Goal: Task Accomplishment & Management: Manage account settings

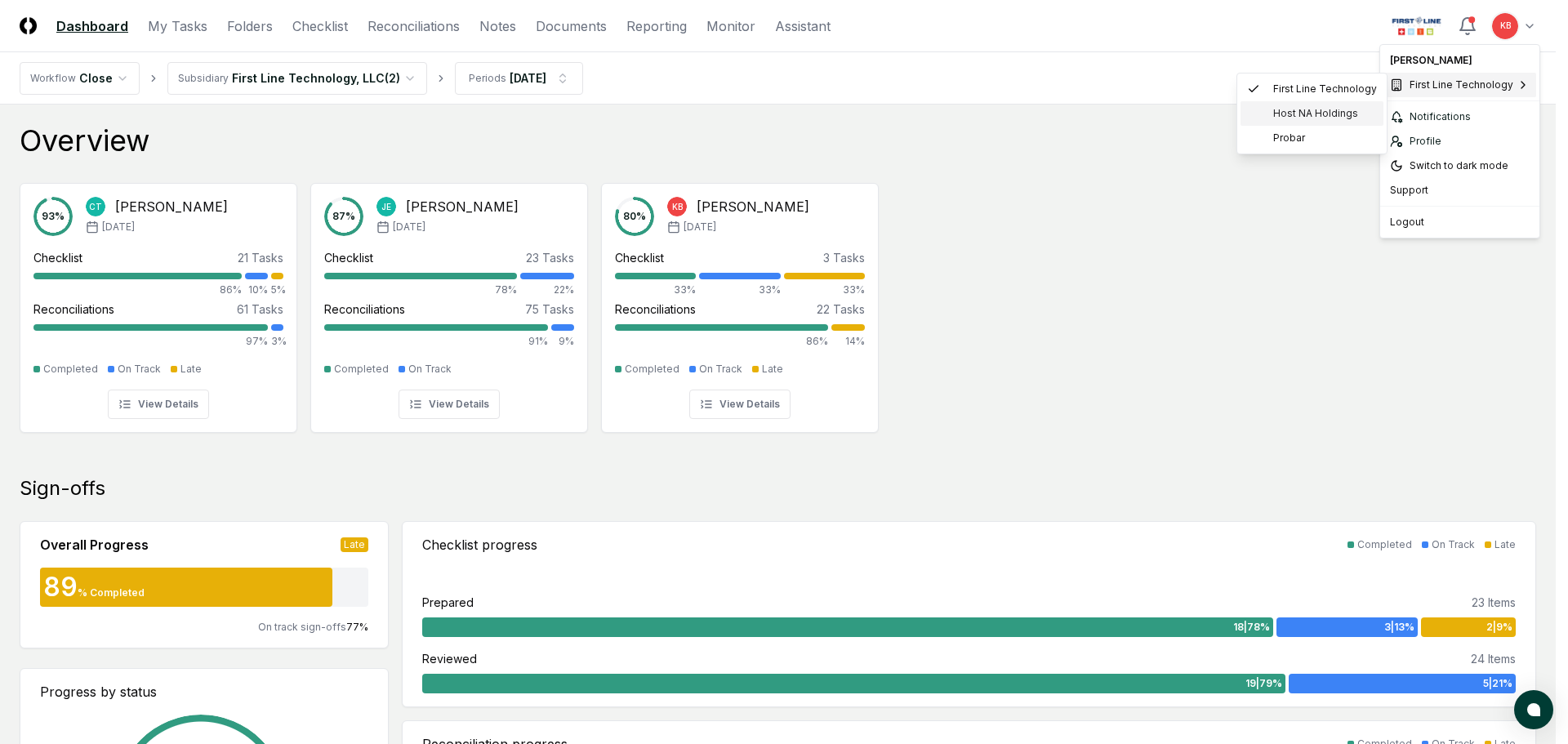
click at [1288, 110] on span "Host NA Holdings" at bounding box center [1316, 113] width 85 height 15
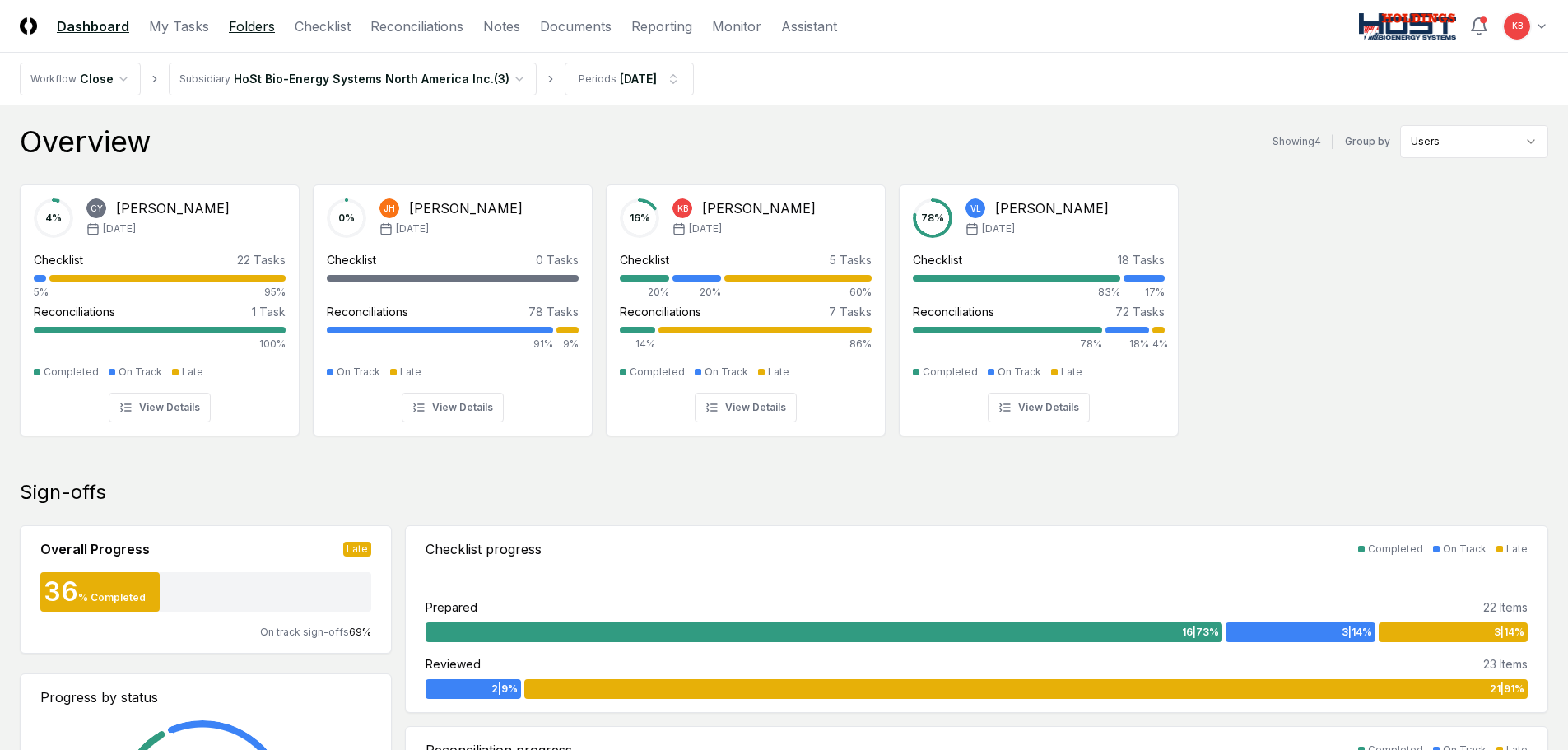
click at [242, 21] on link "Folders" at bounding box center [253, 26] width 46 height 19
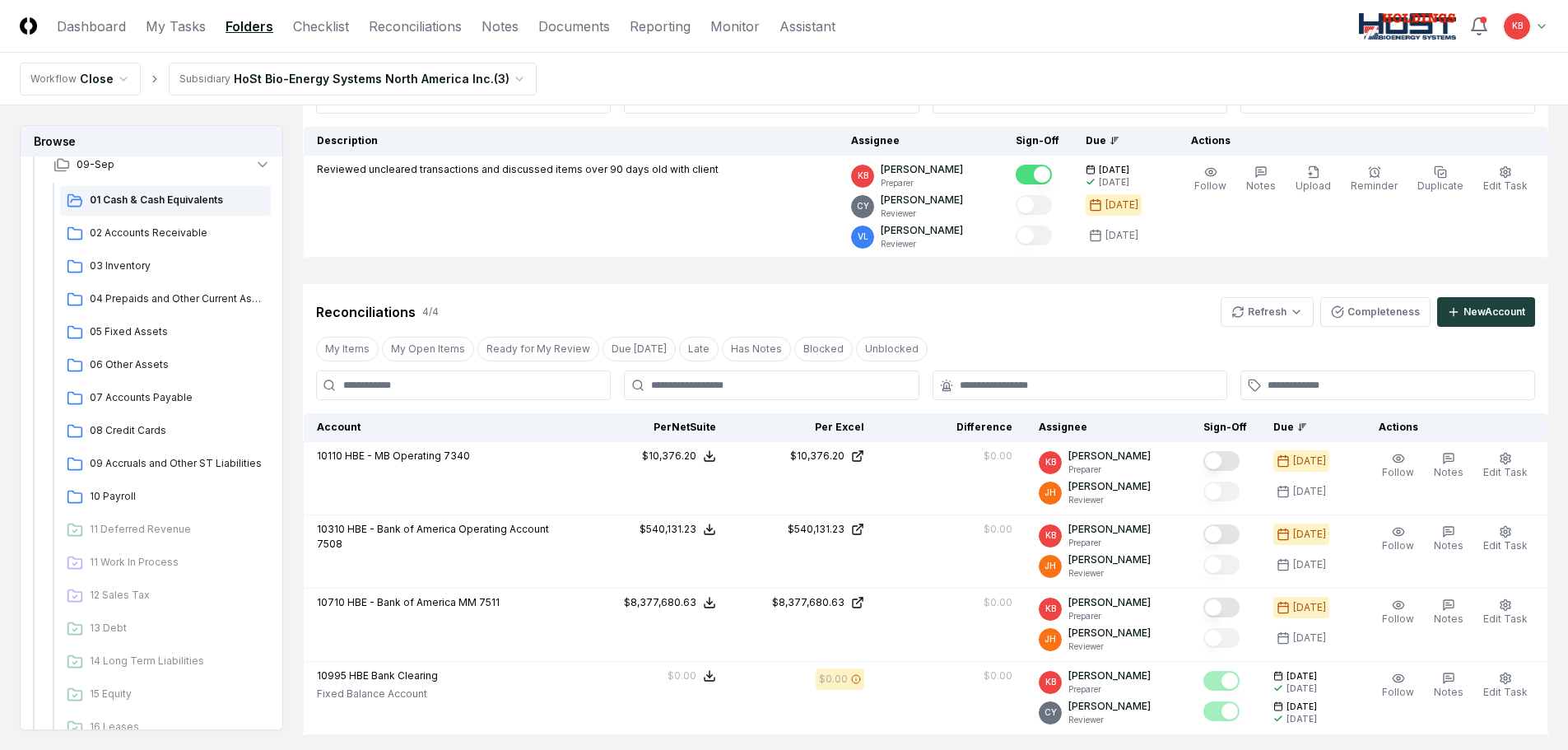
scroll to position [164, 0]
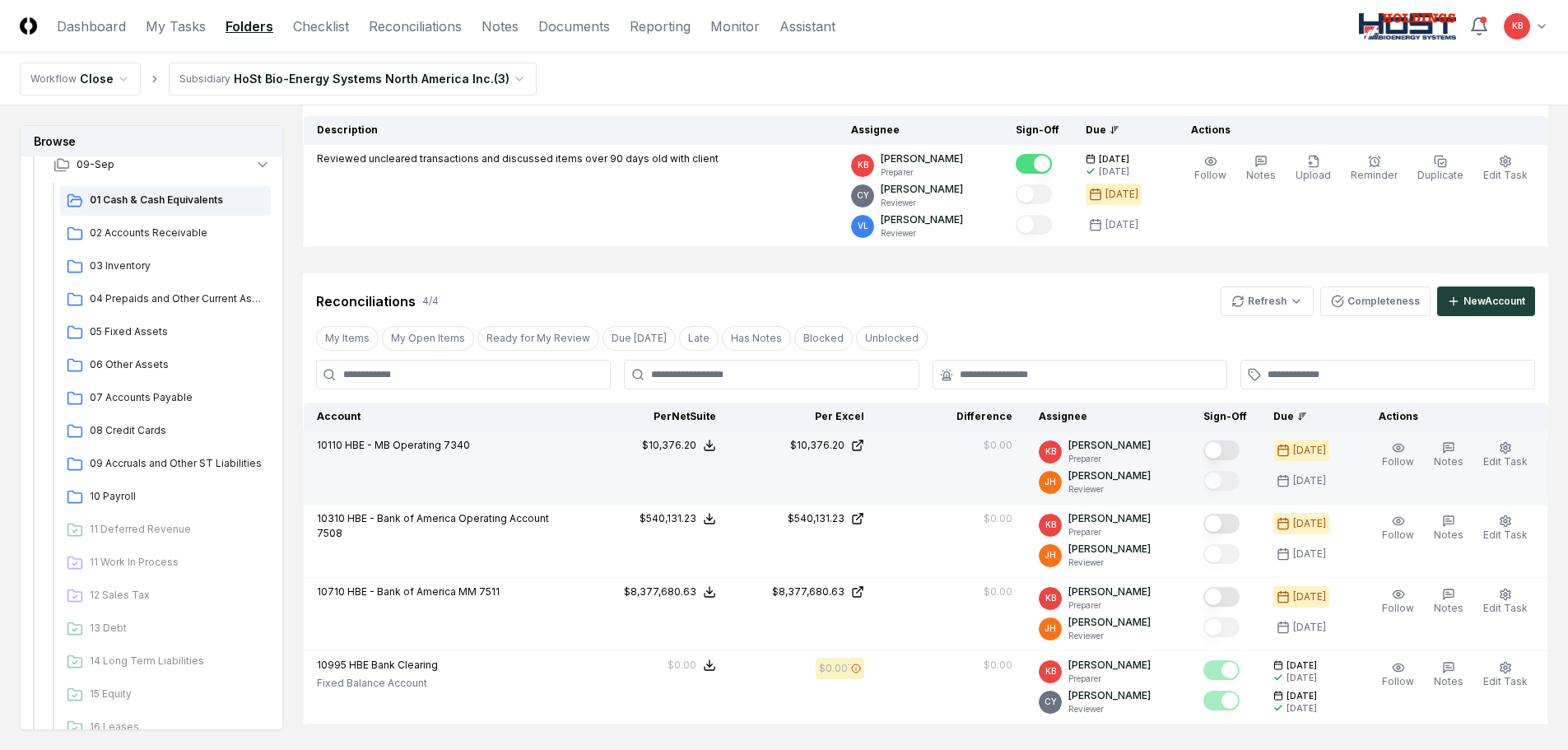
click at [1226, 451] on button "Mark complete" at bounding box center [1222, 449] width 36 height 19
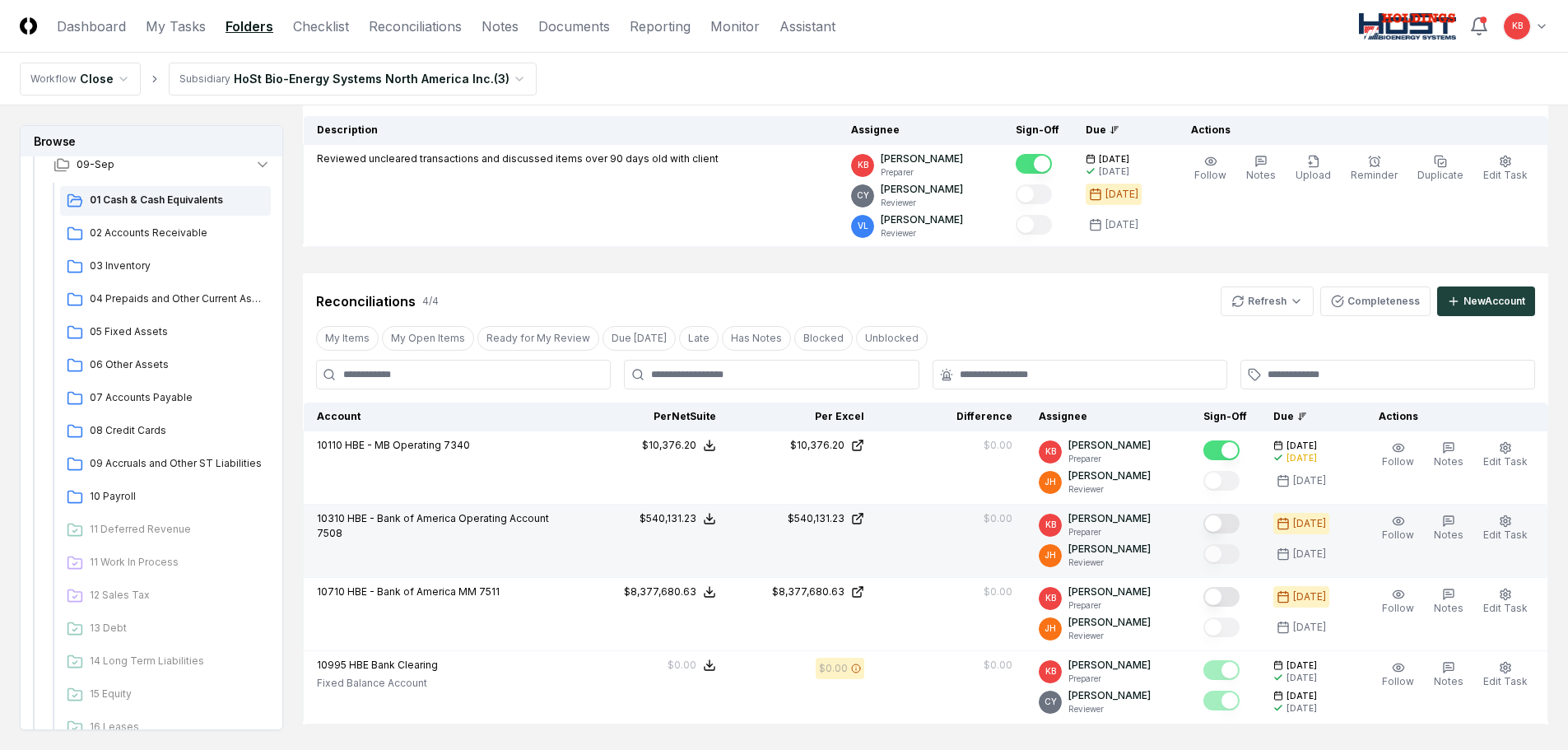
click at [1226, 521] on button "Mark complete" at bounding box center [1222, 523] width 36 height 19
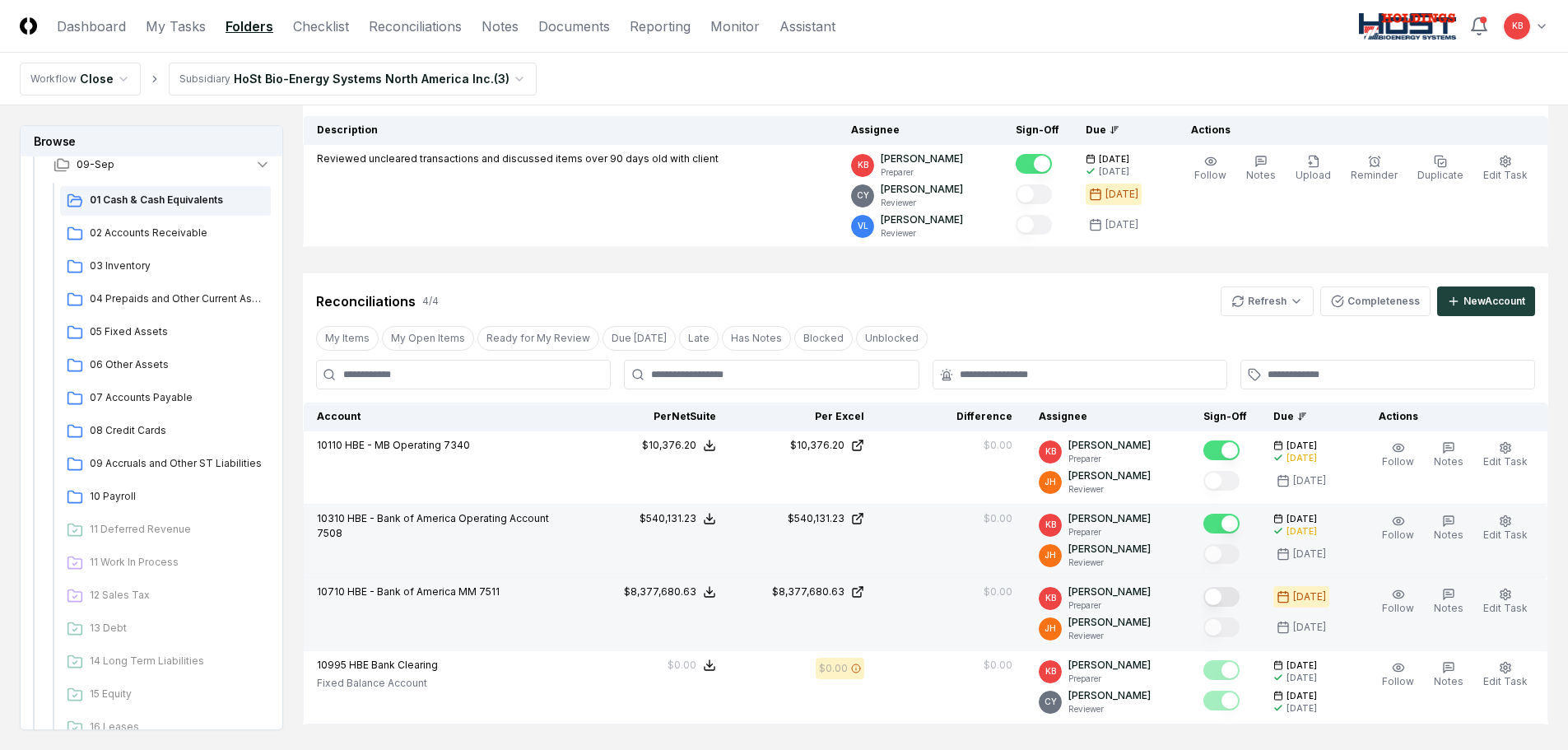
click at [1225, 601] on button "Mark complete" at bounding box center [1222, 596] width 36 height 19
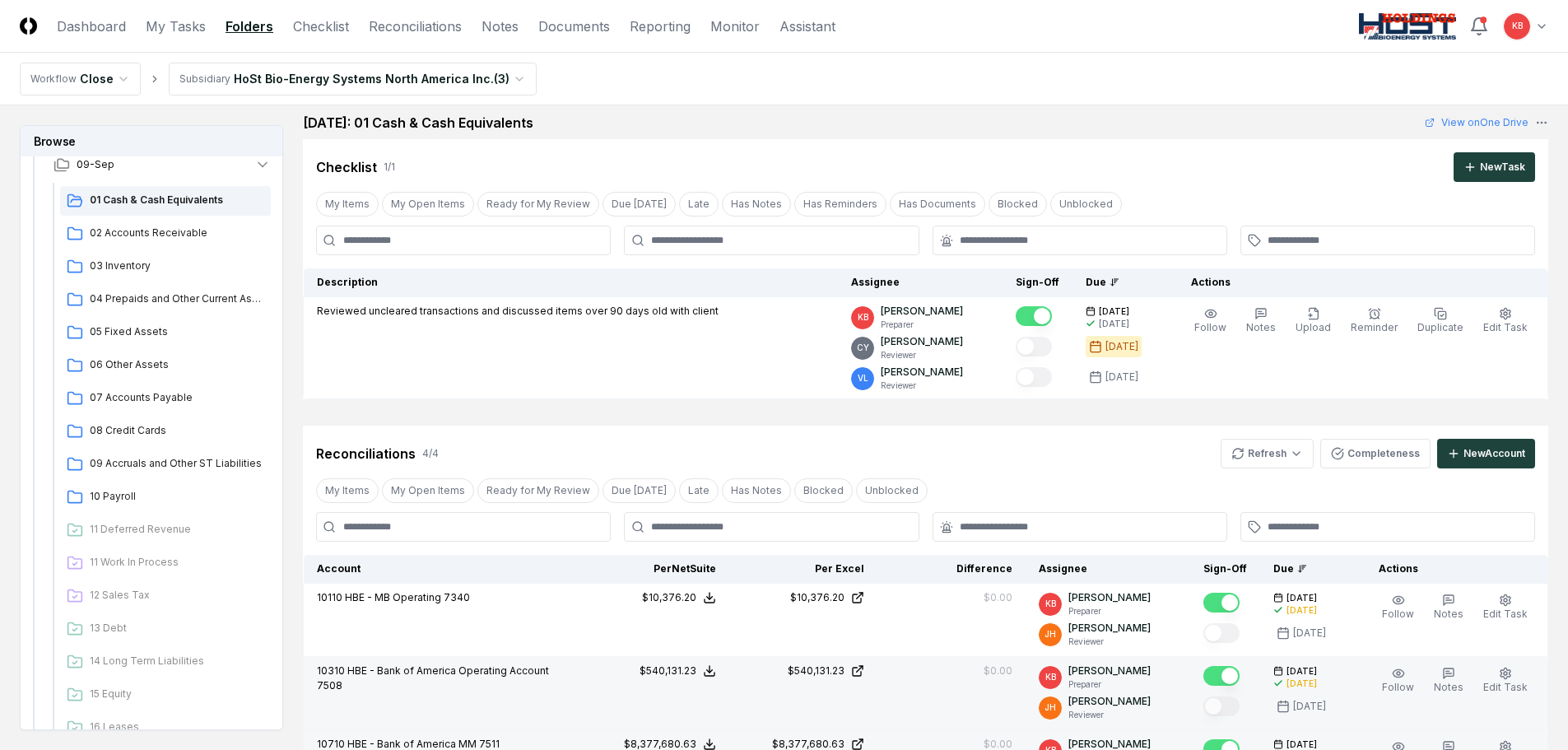
scroll to position [0, 0]
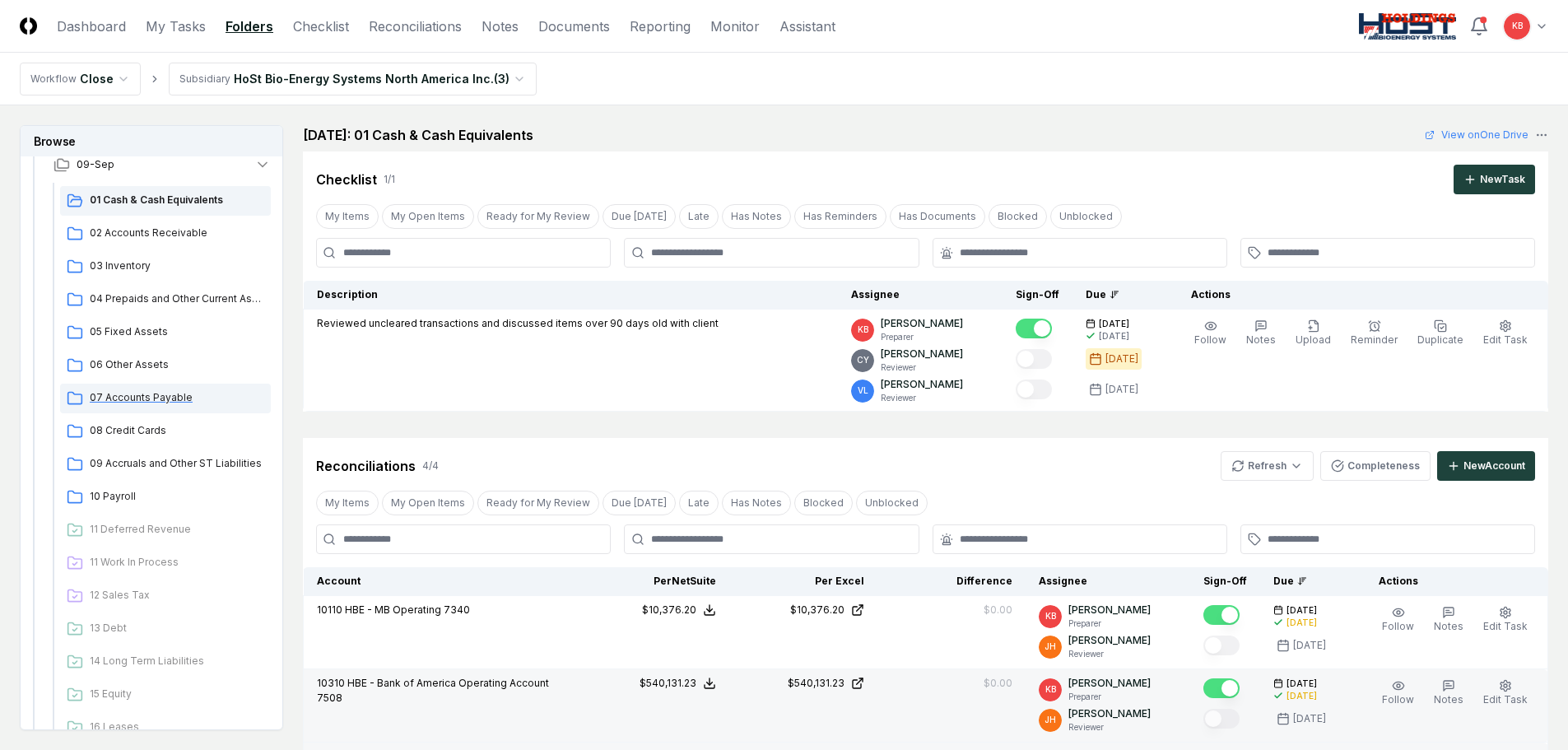
click at [136, 402] on span "07 Accounts Payable" at bounding box center [177, 397] width 175 height 15
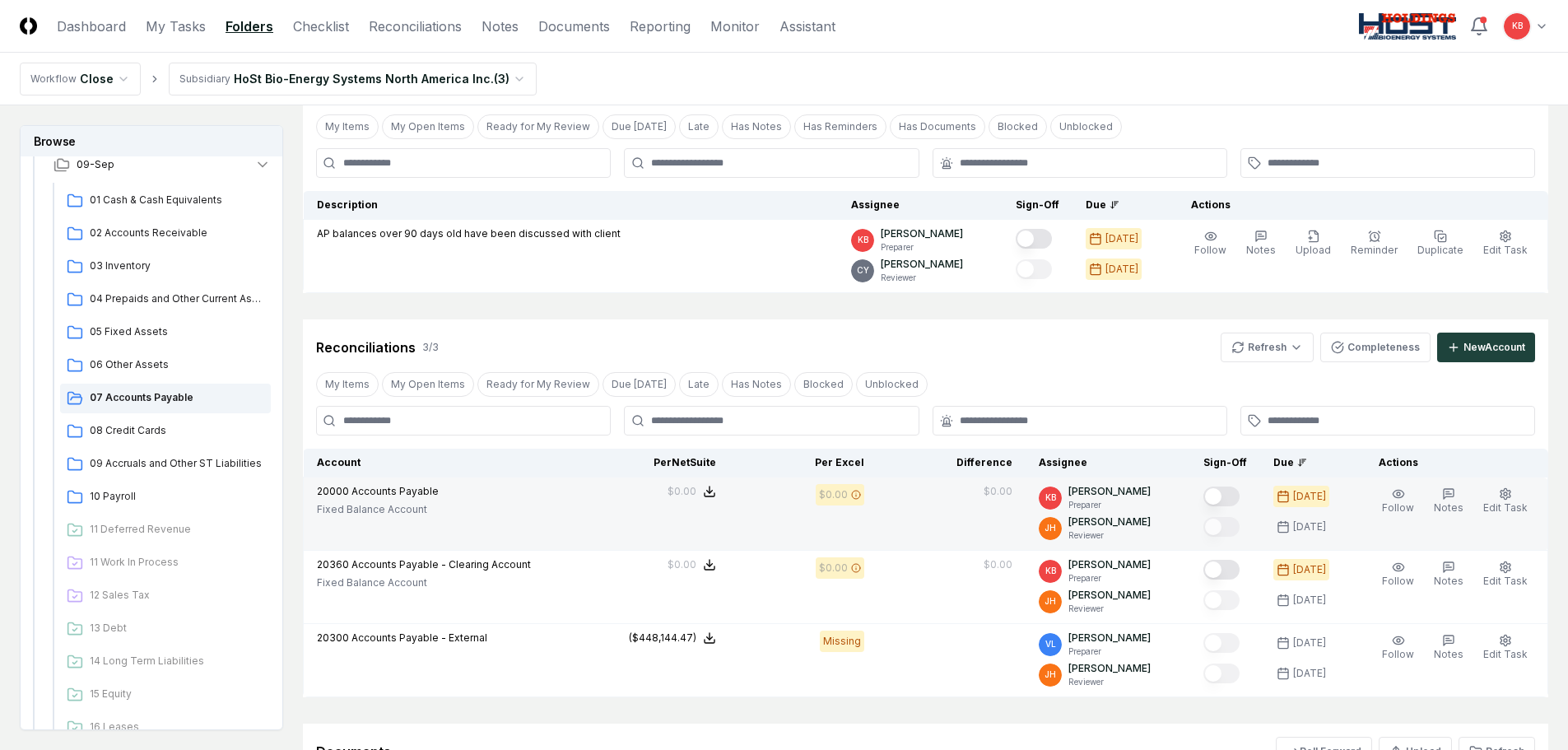
scroll to position [164, 0]
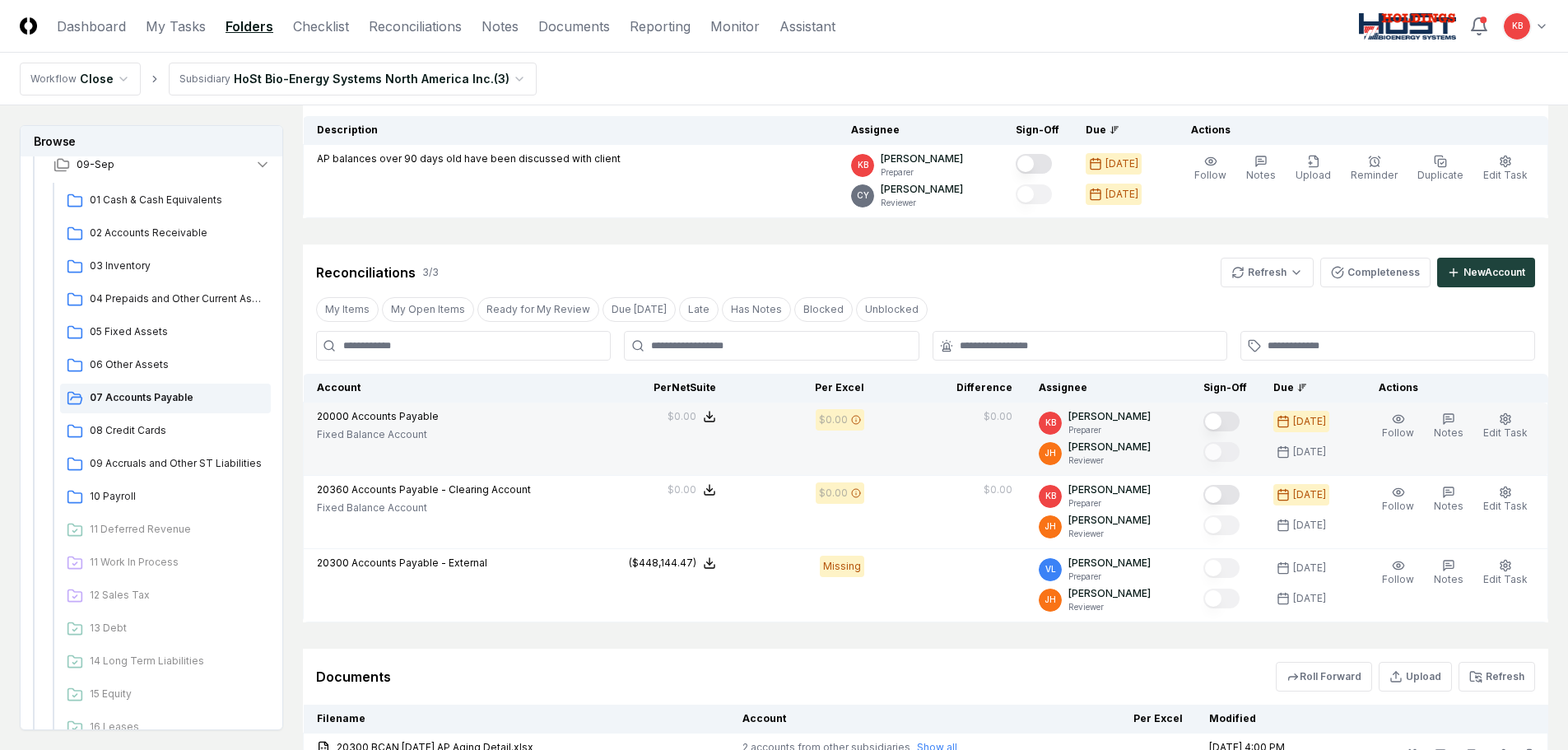
click at [1219, 420] on button "Mark complete" at bounding box center [1222, 420] width 36 height 19
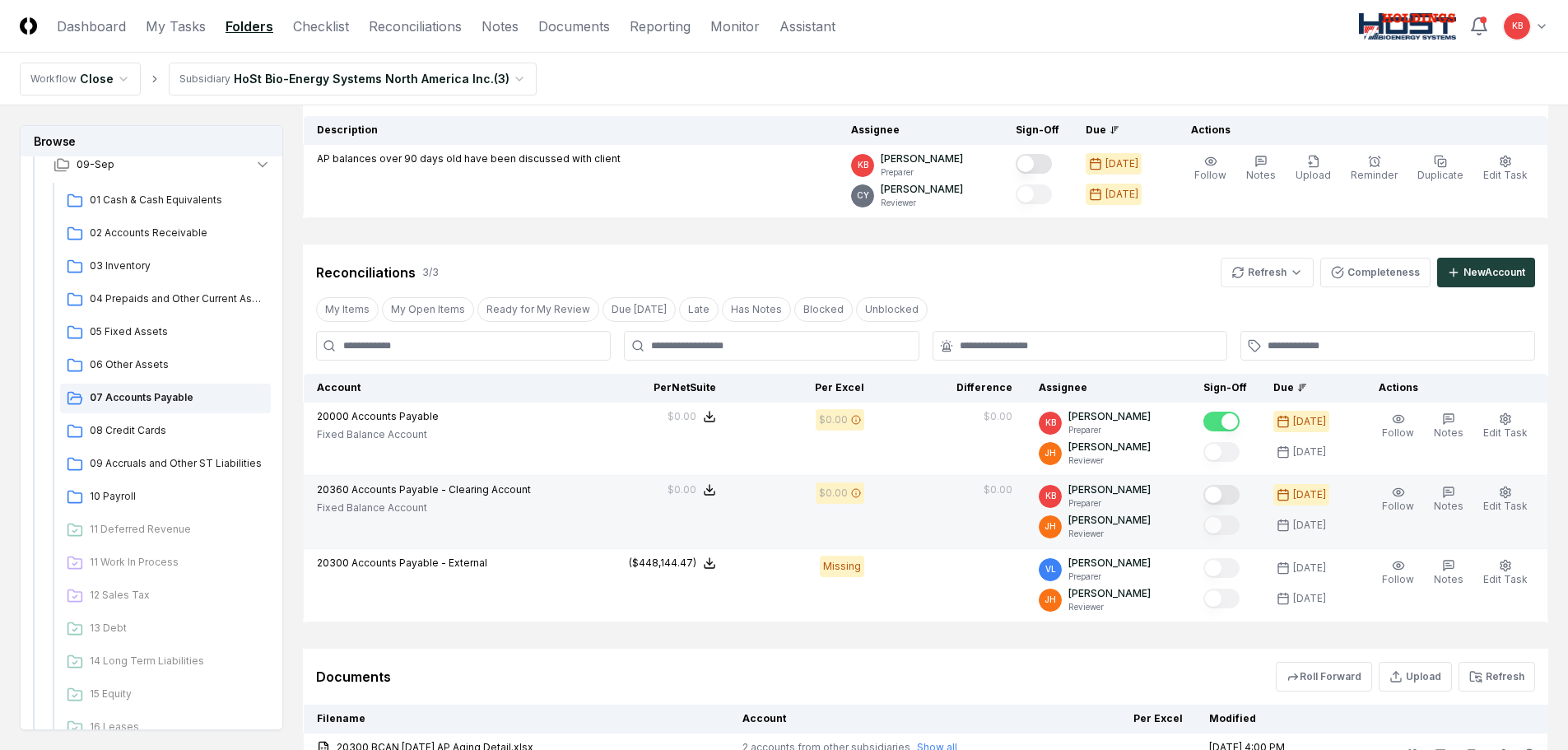
click at [1222, 494] on button "Mark complete" at bounding box center [1222, 494] width 36 height 19
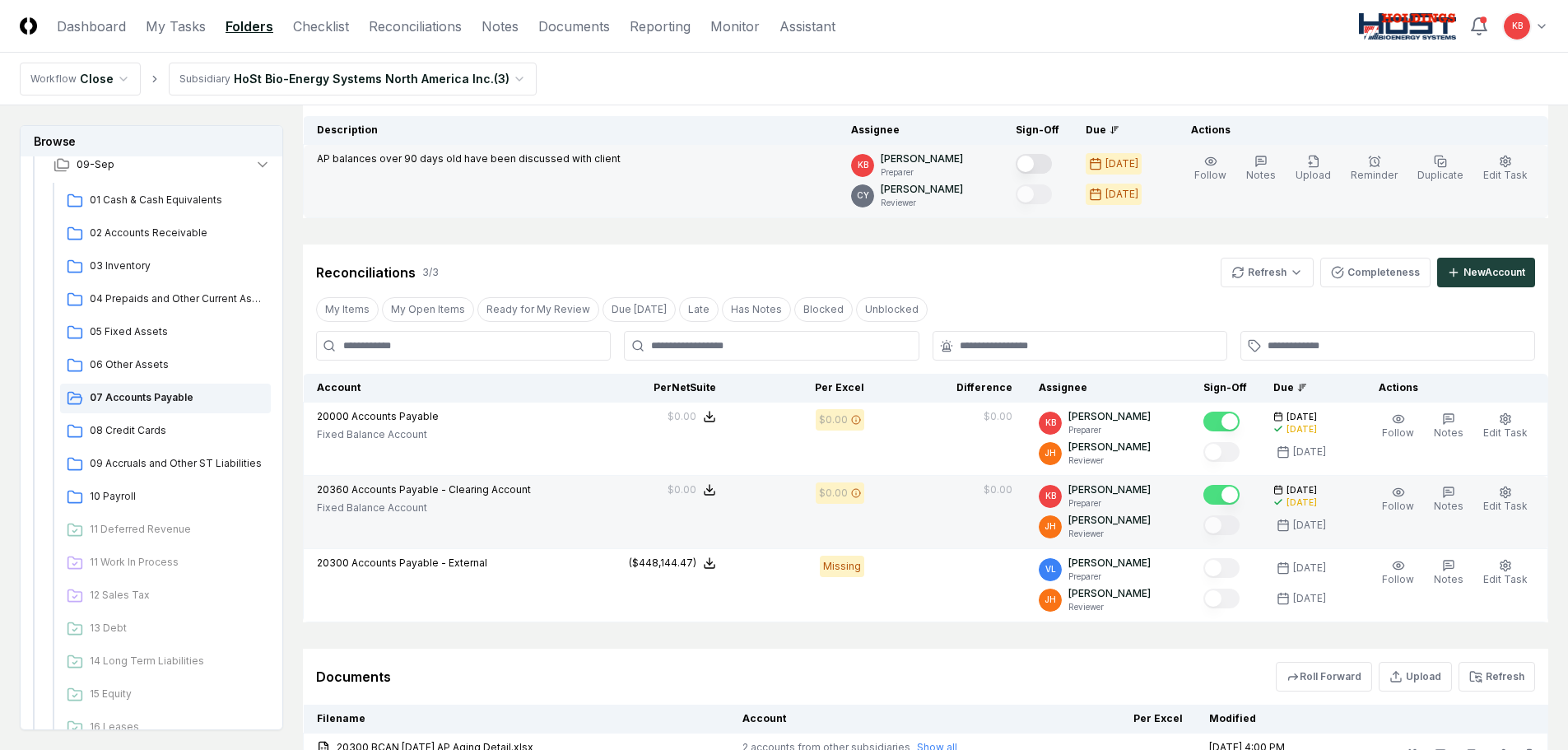
click at [1041, 161] on button "Mark complete" at bounding box center [1033, 163] width 36 height 19
click at [74, 20] on link "Dashboard" at bounding box center [91, 26] width 69 height 19
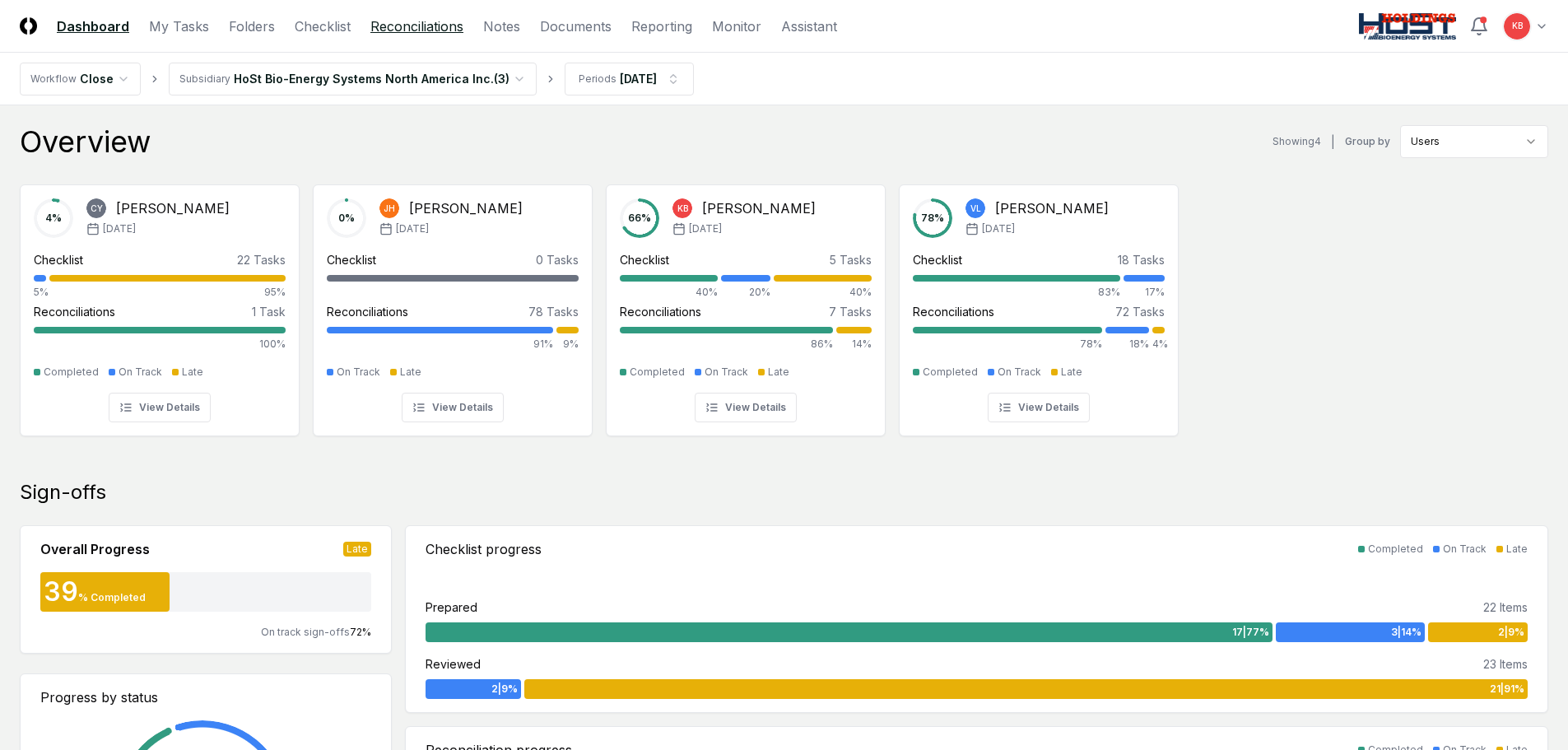
click at [434, 25] on link "Reconciliations" at bounding box center [417, 26] width 93 height 19
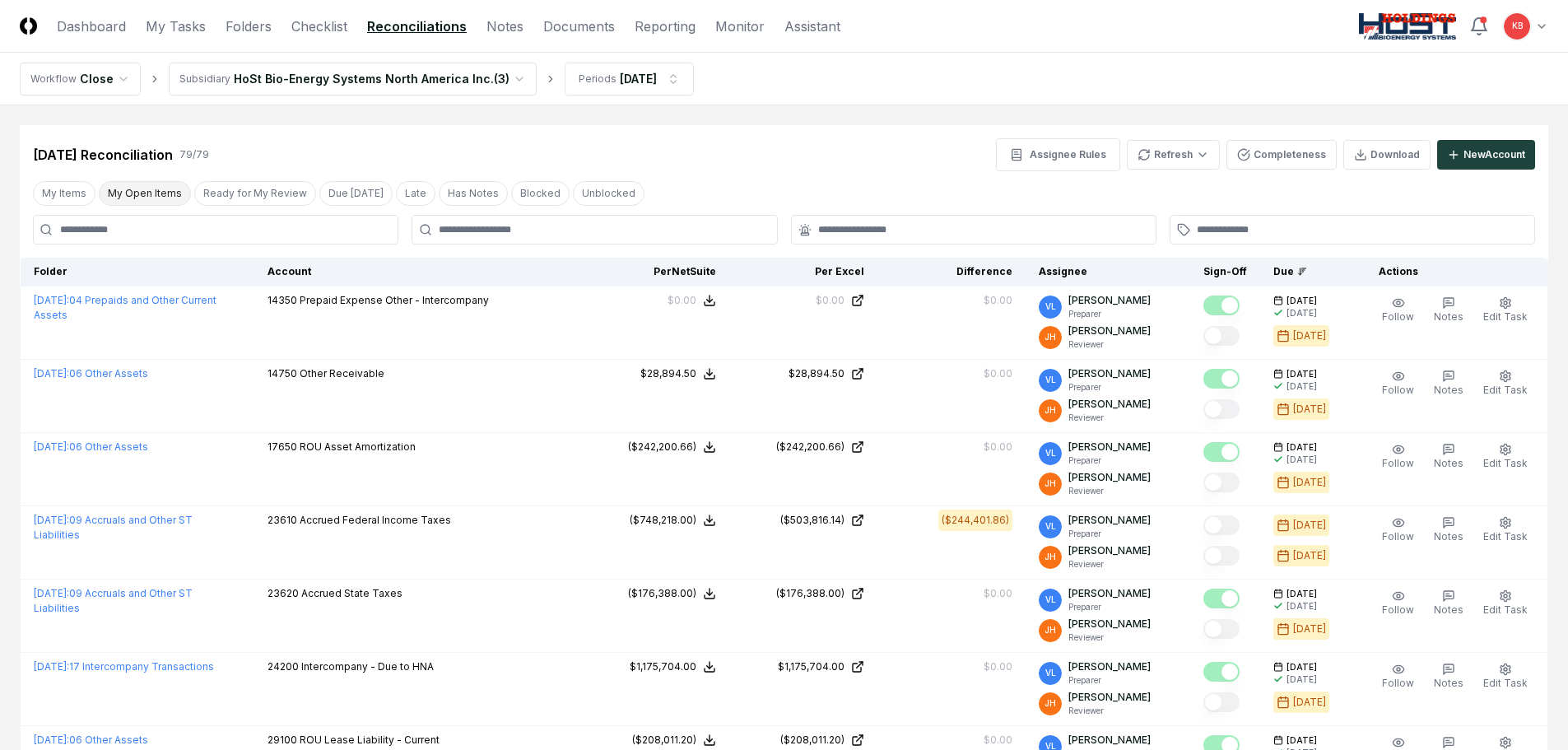
click at [150, 182] on button "My Open Items" at bounding box center [144, 193] width 92 height 25
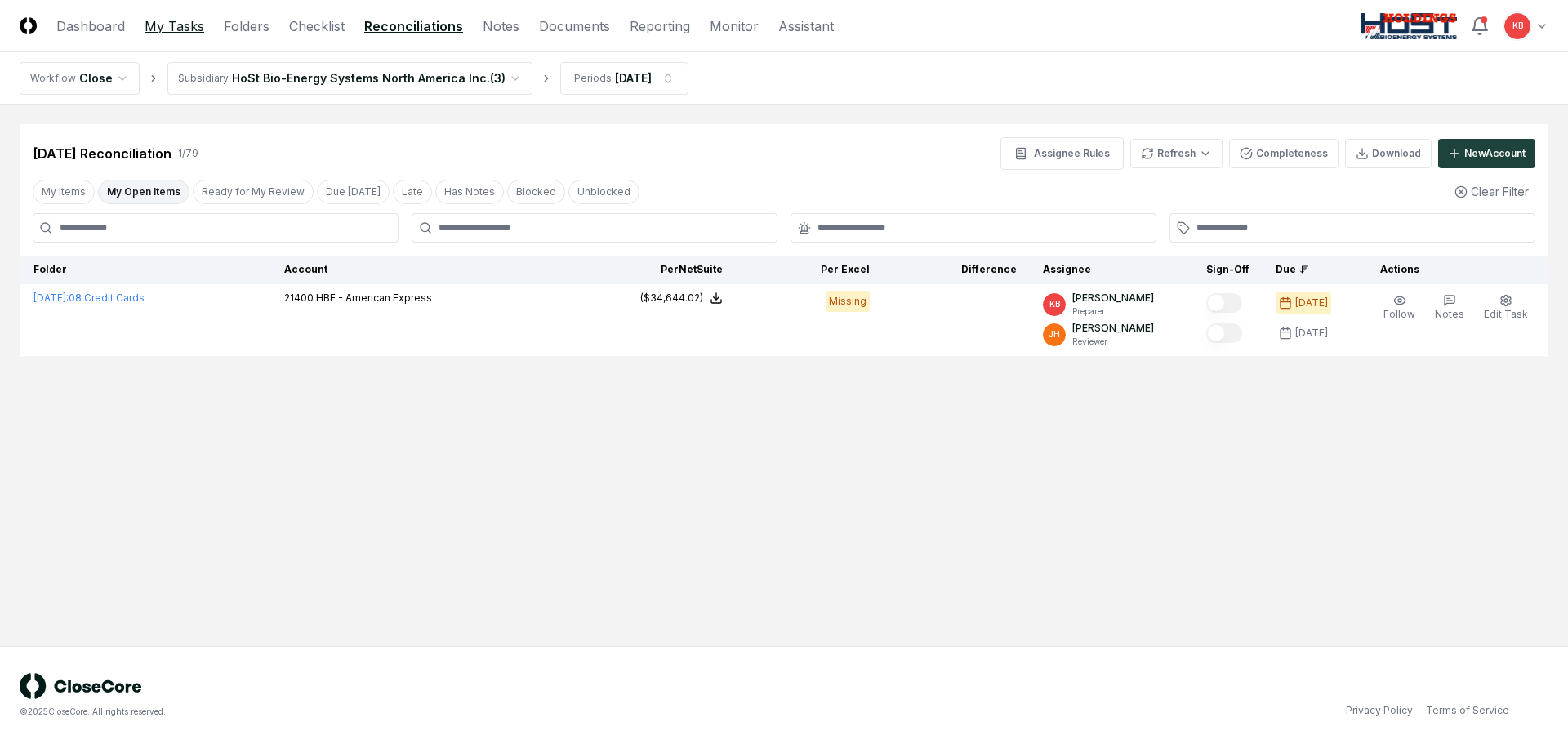
click at [184, 25] on link "My Tasks" at bounding box center [174, 26] width 60 height 19
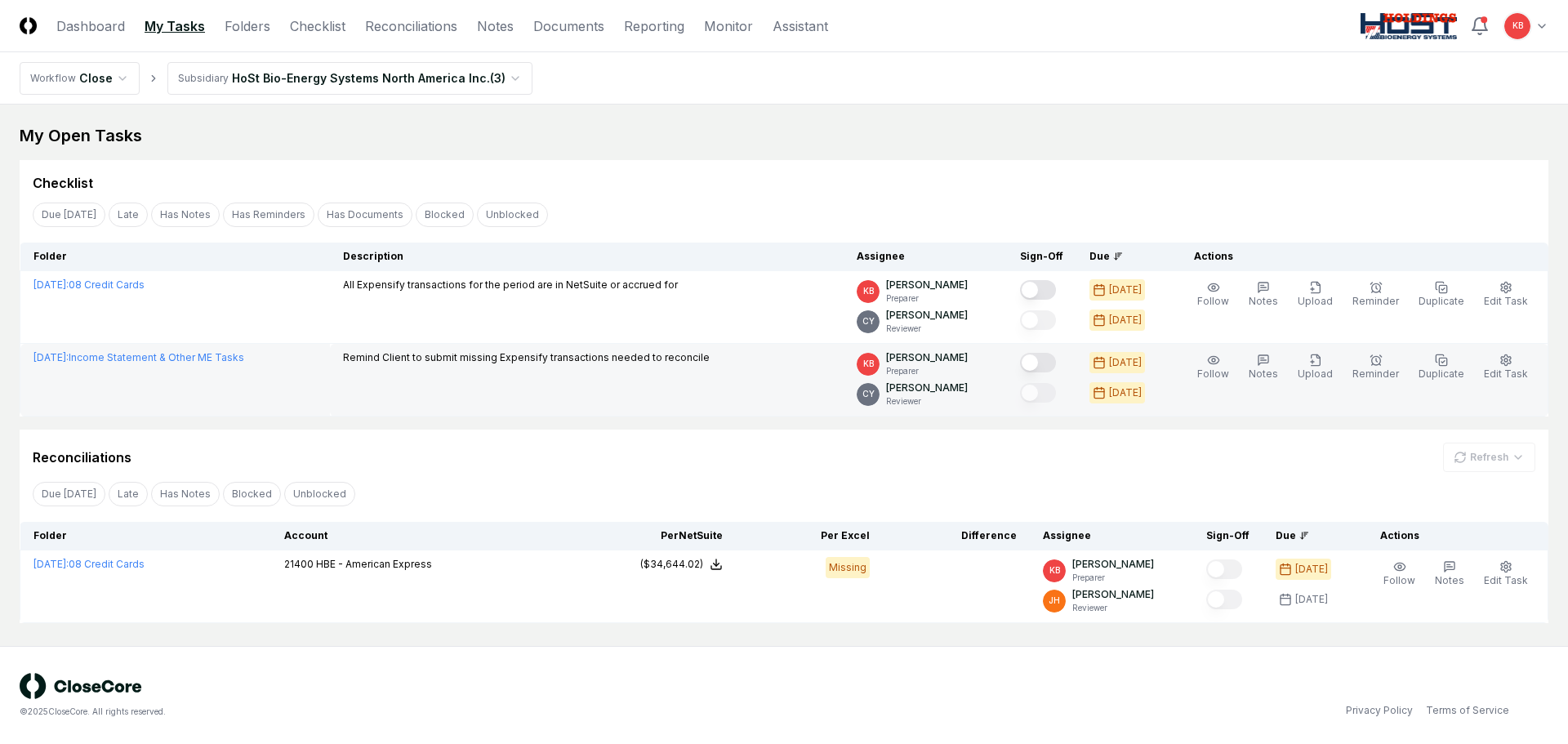
click at [1054, 358] on button "Mark complete" at bounding box center [1038, 362] width 36 height 19
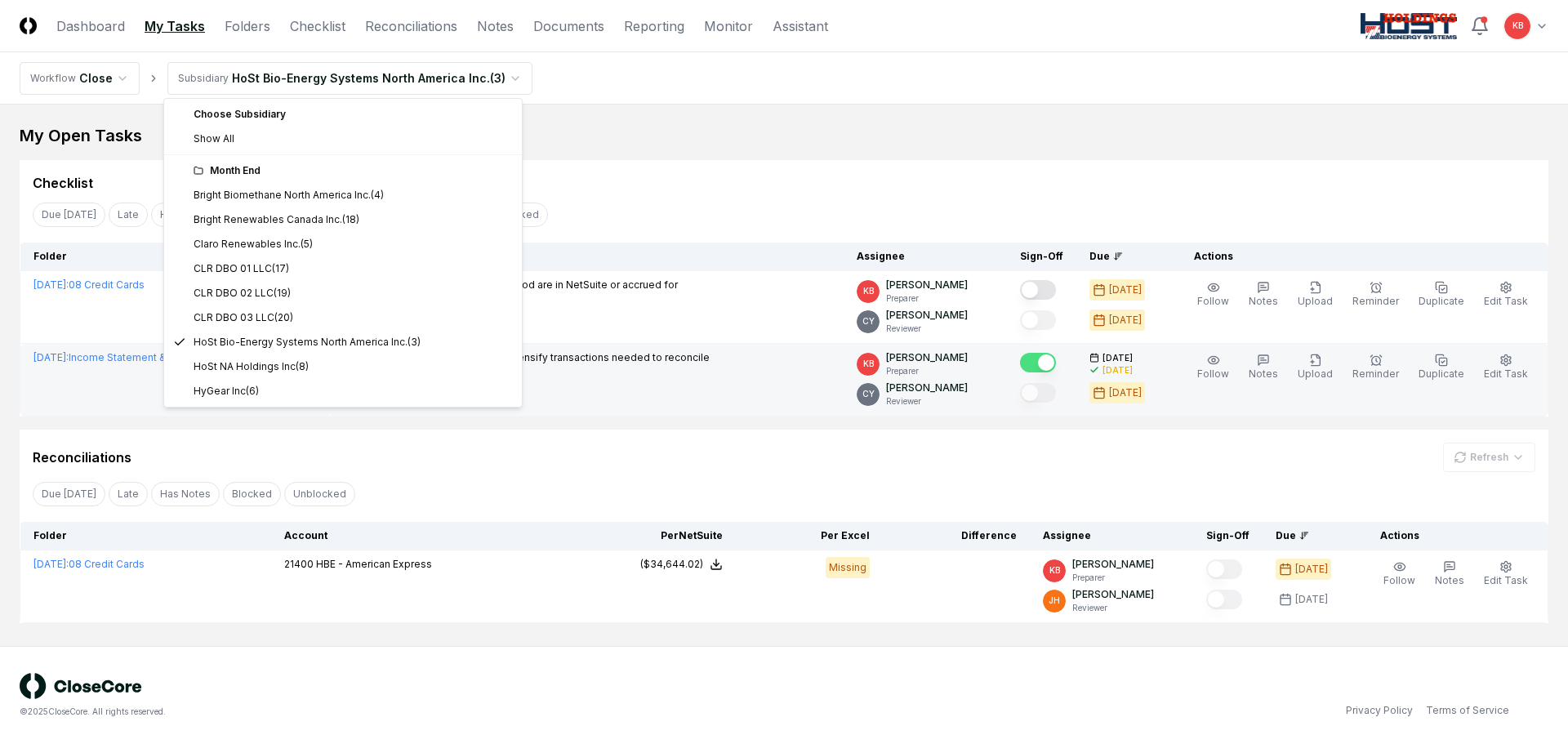
click at [308, 79] on html "CloseCore Dashboard My Tasks Folders Checklist Reconciliations Notes Documents …" at bounding box center [784, 372] width 1568 height 744
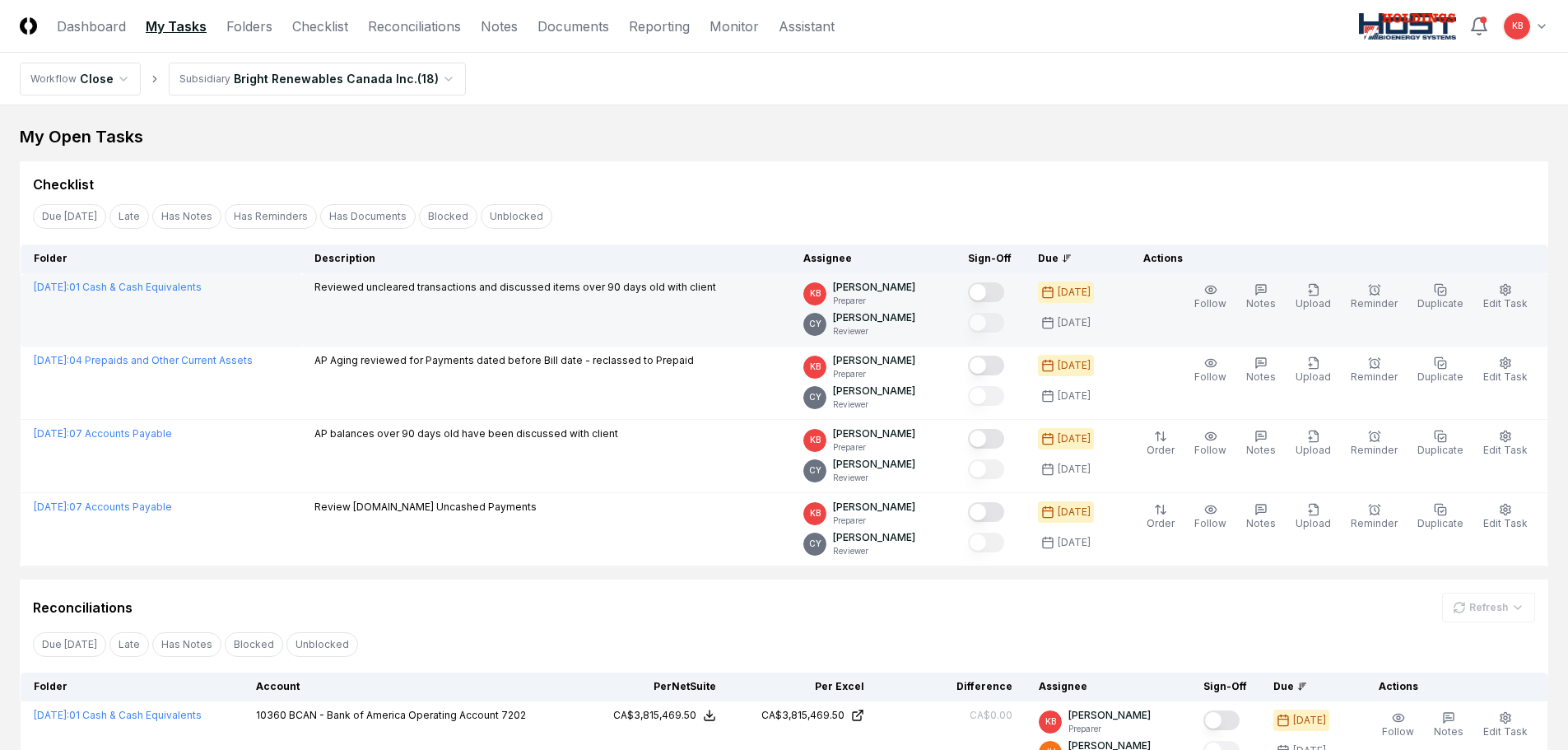
click at [997, 291] on button "Mark complete" at bounding box center [986, 291] width 36 height 19
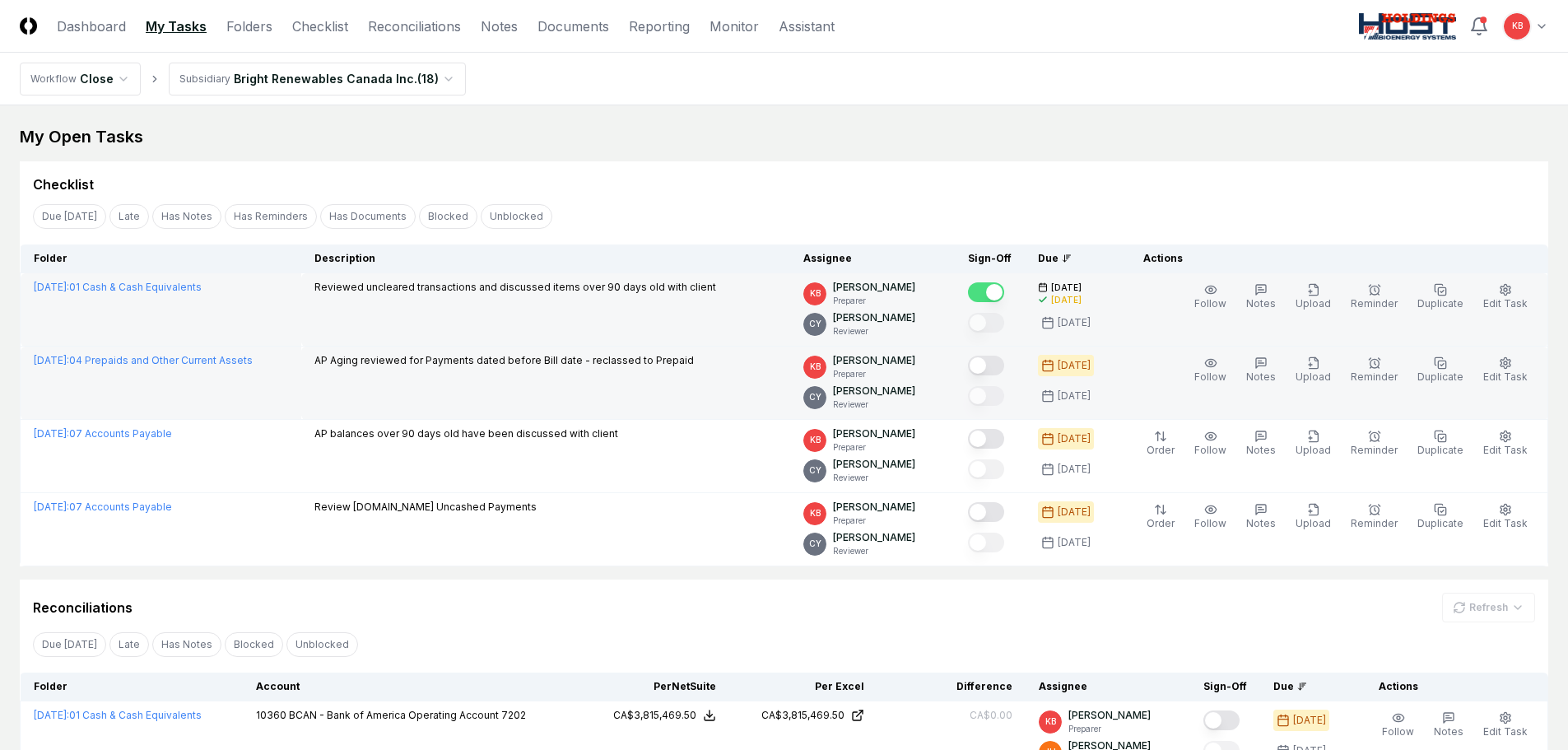
click at [995, 365] on button "Mark complete" at bounding box center [986, 365] width 36 height 19
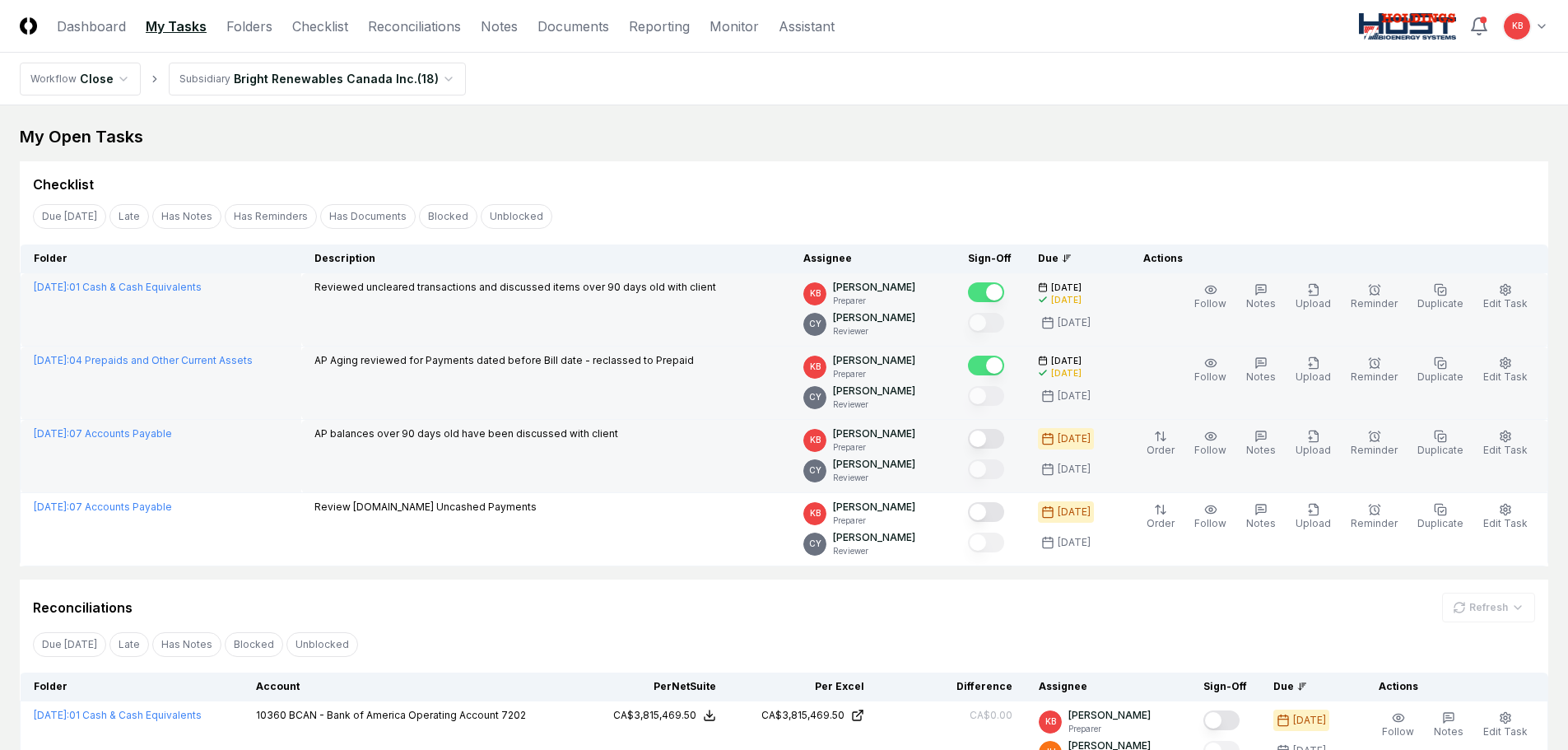
click at [993, 439] on button "Mark complete" at bounding box center [986, 438] width 36 height 19
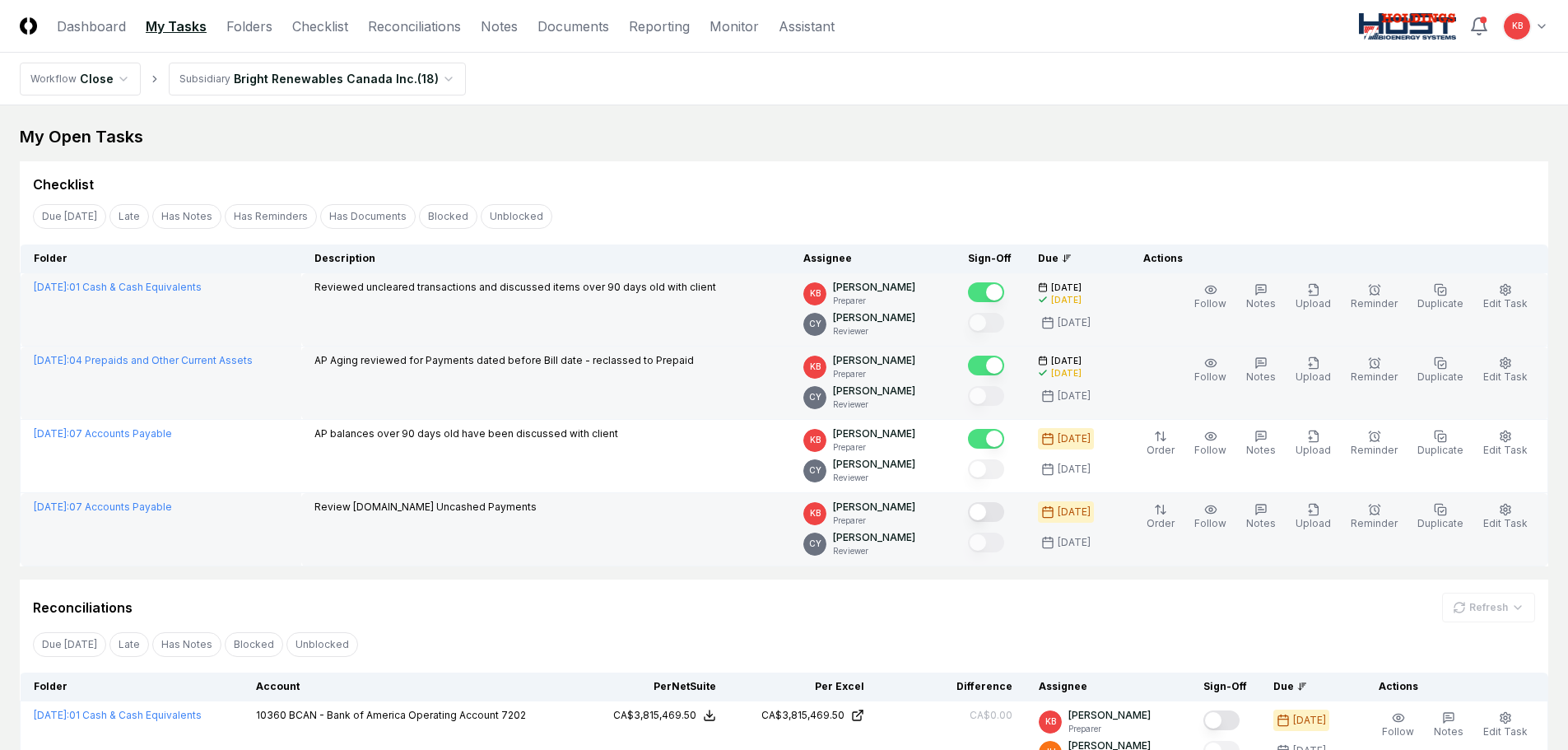
click at [991, 512] on button "Mark complete" at bounding box center [986, 511] width 36 height 19
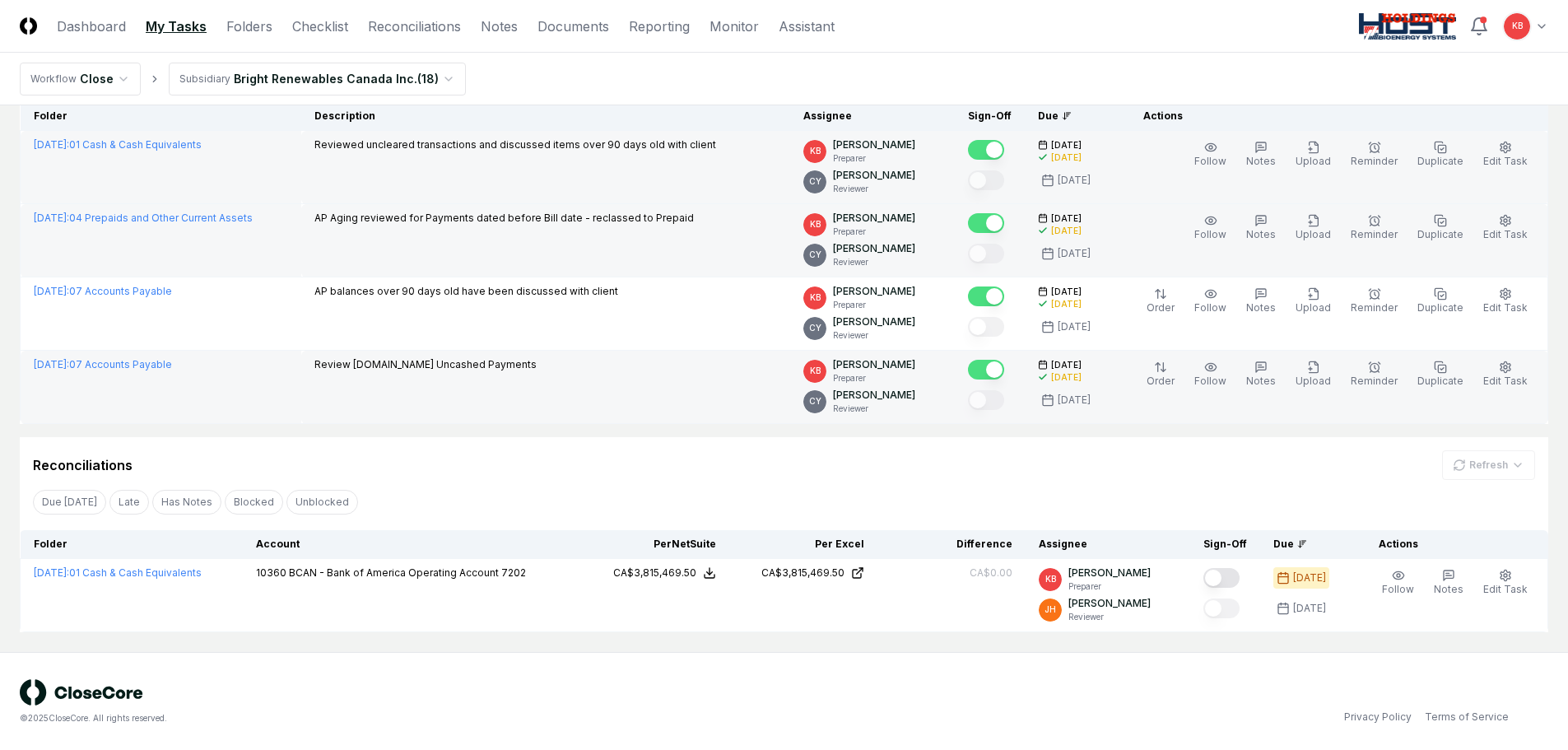
scroll to position [143, 0]
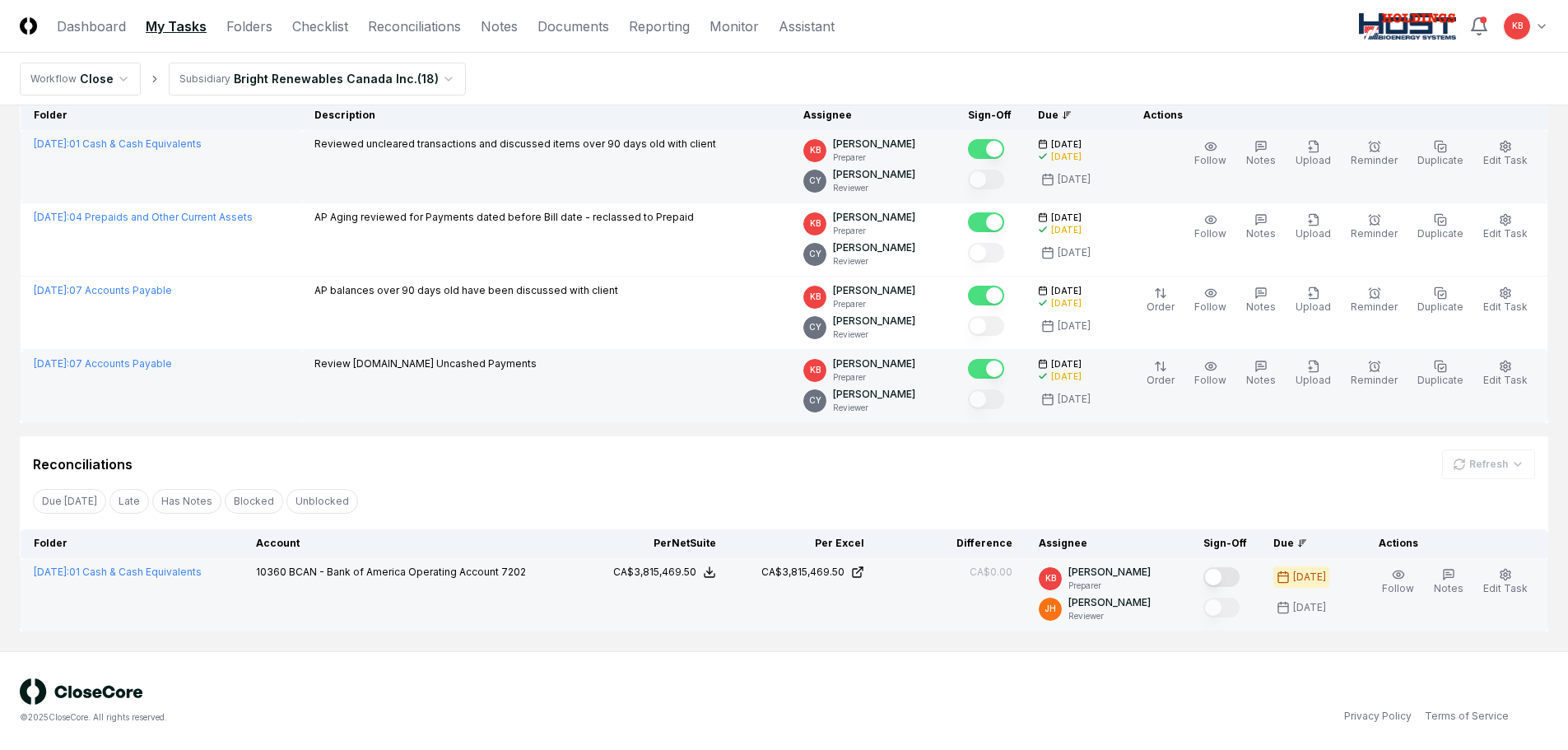
click at [1230, 577] on button "Mark complete" at bounding box center [1222, 576] width 36 height 19
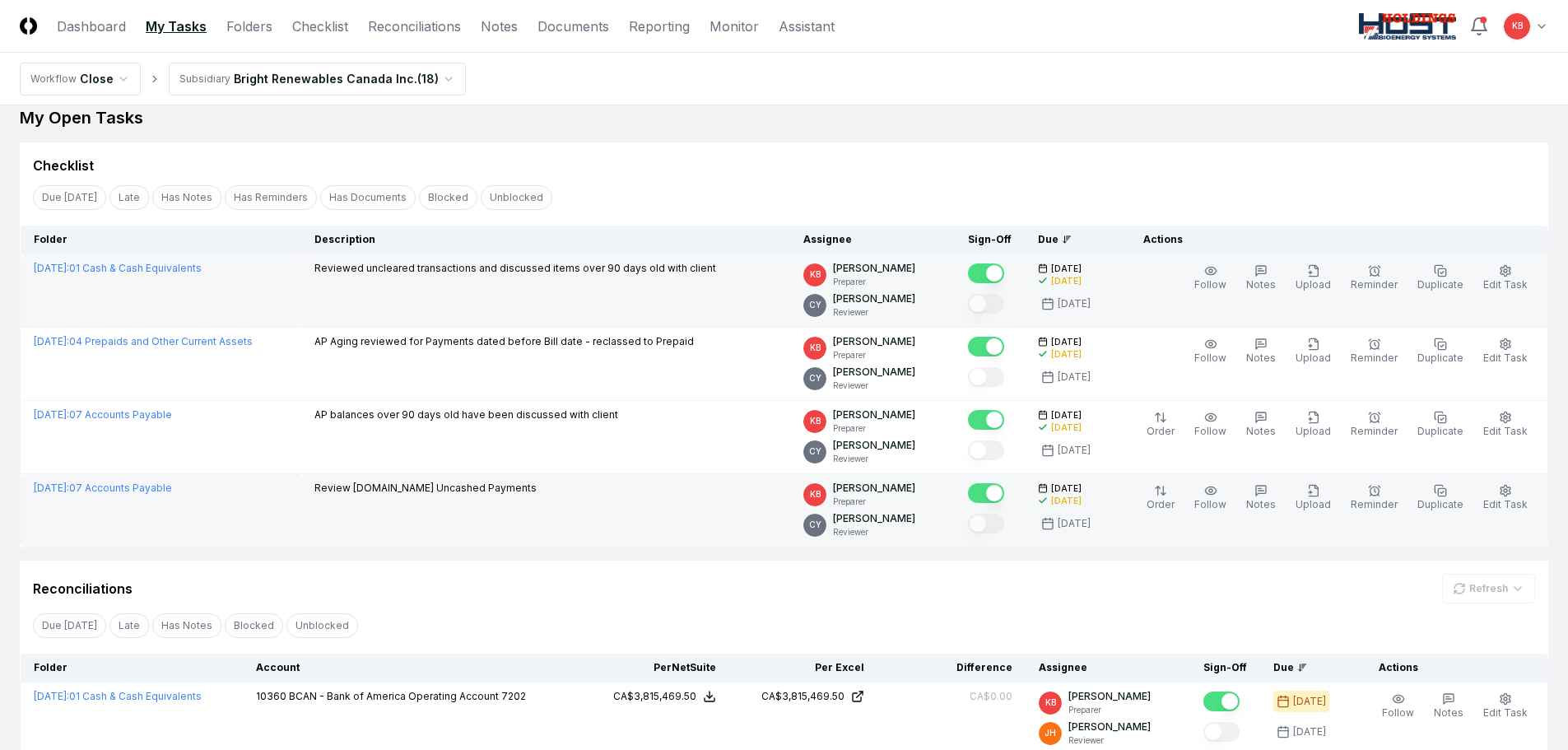
scroll to position [0, 0]
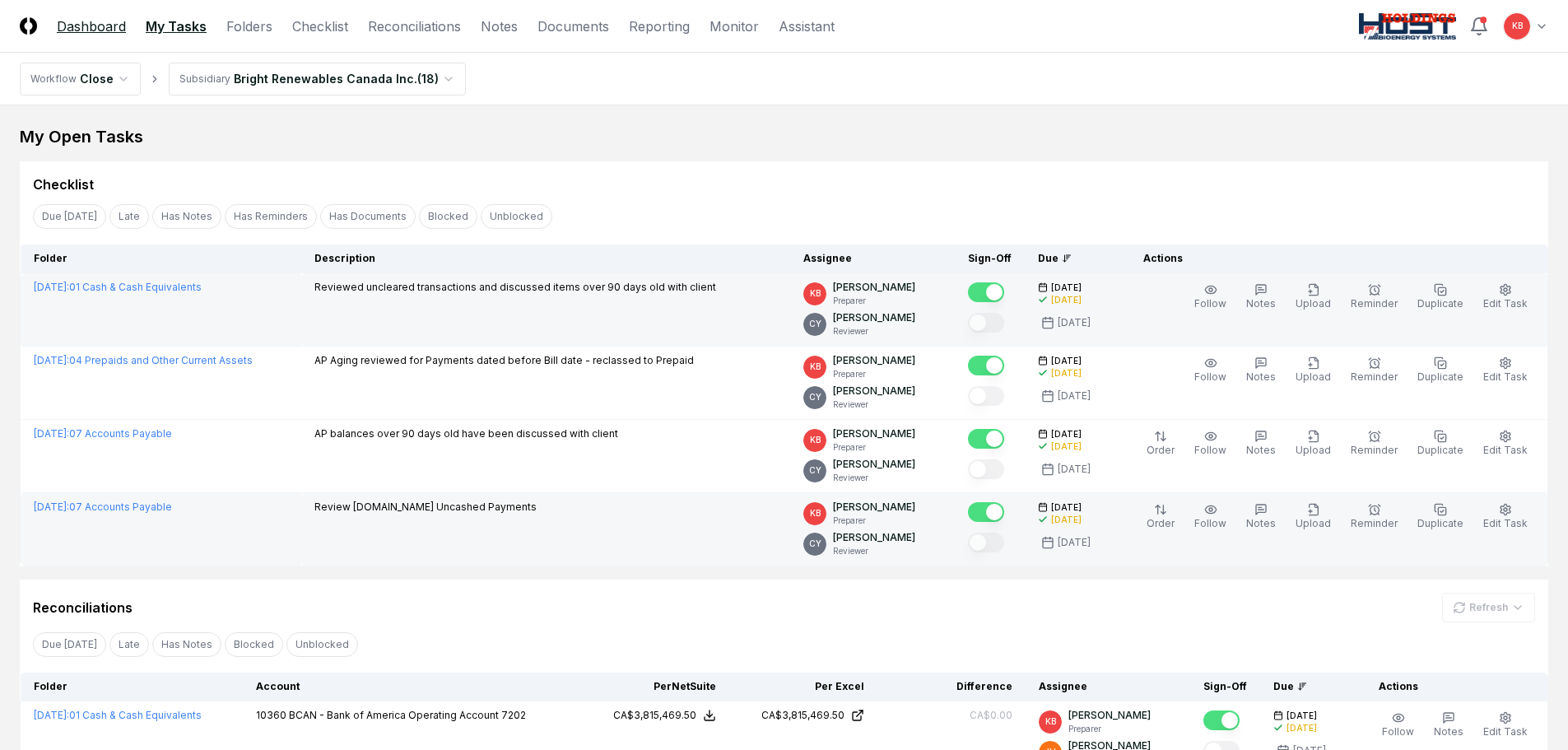
click at [86, 26] on link "Dashboard" at bounding box center [91, 26] width 69 height 19
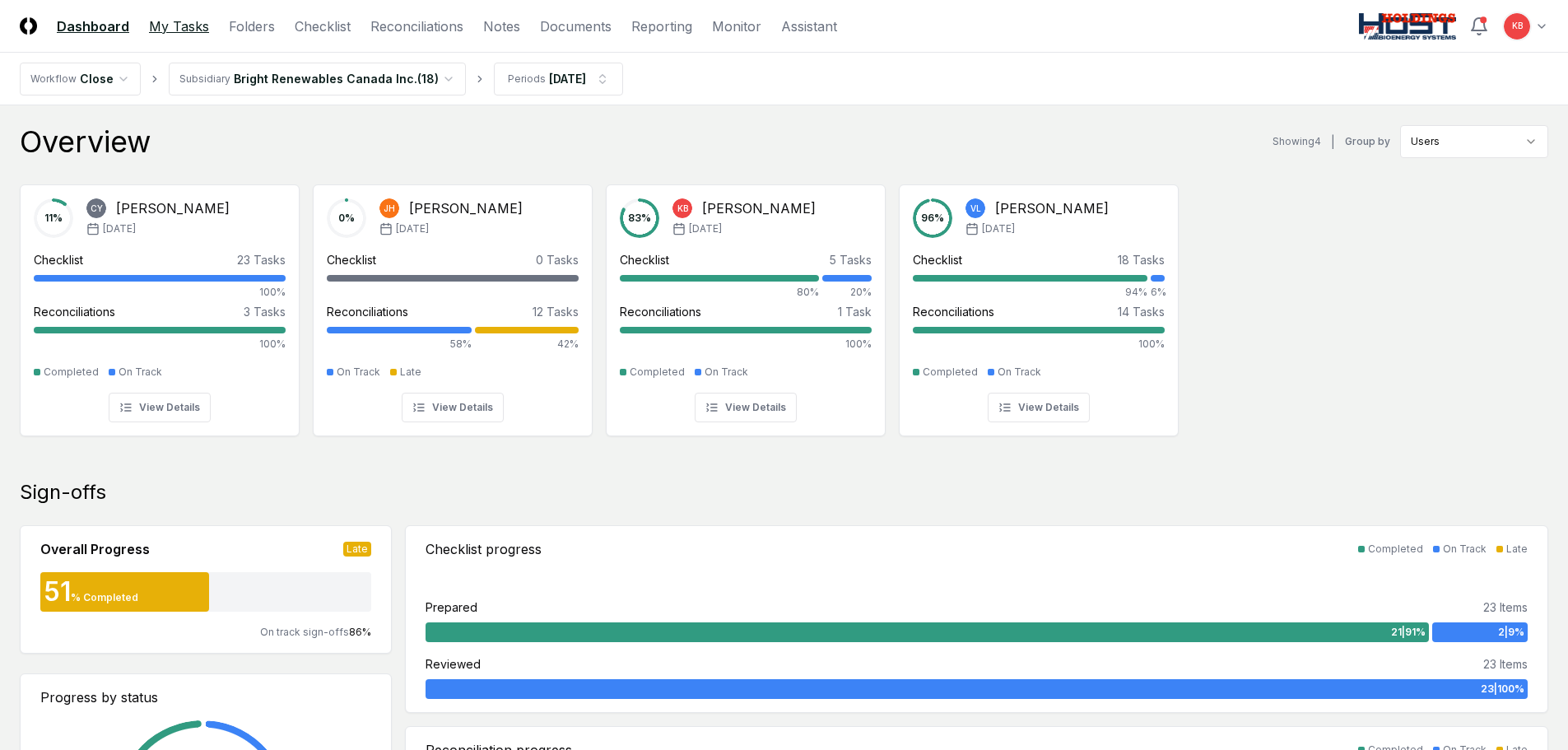
click at [180, 26] on link "My Tasks" at bounding box center [179, 26] width 60 height 19
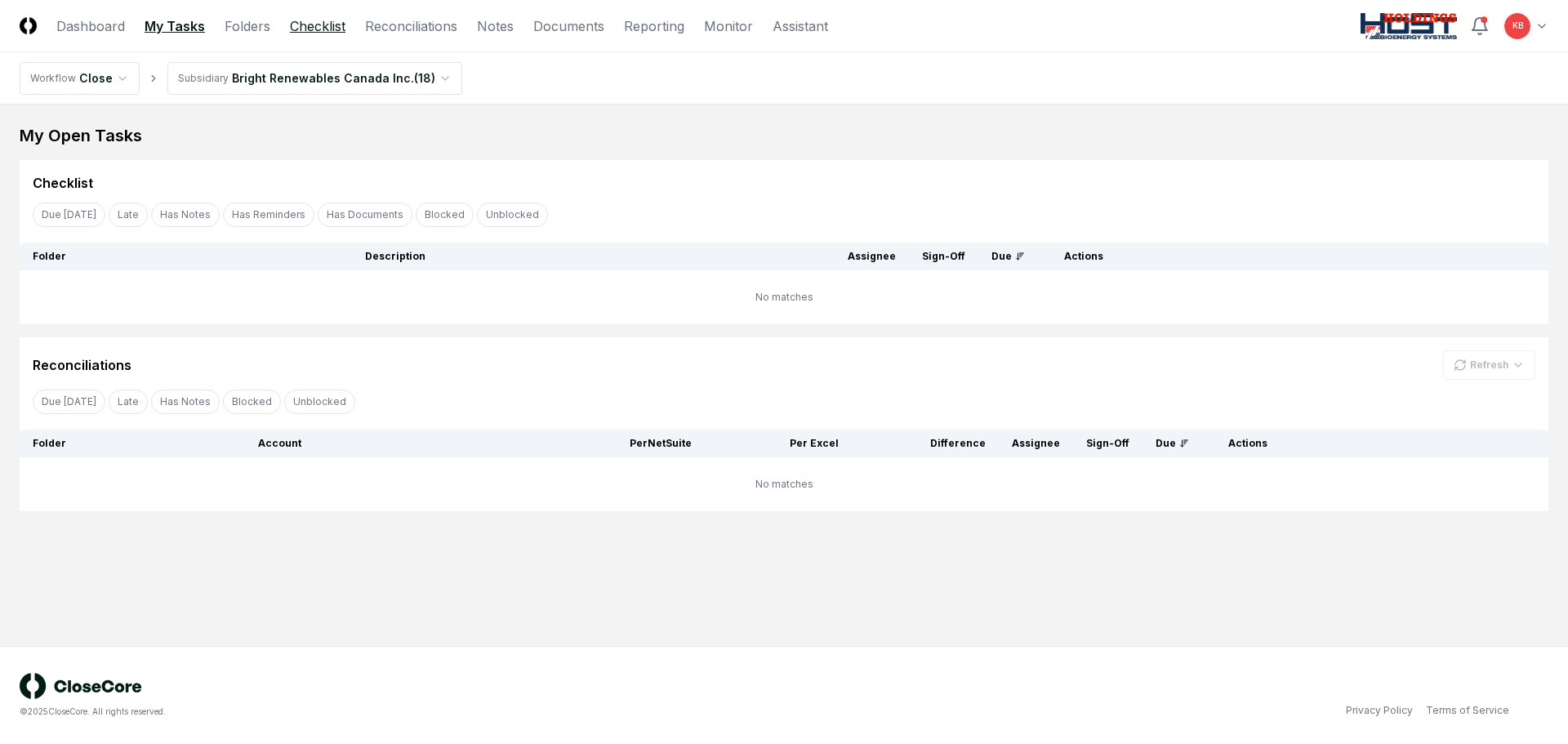
click at [325, 25] on link "Checklist" at bounding box center [318, 26] width 55 height 19
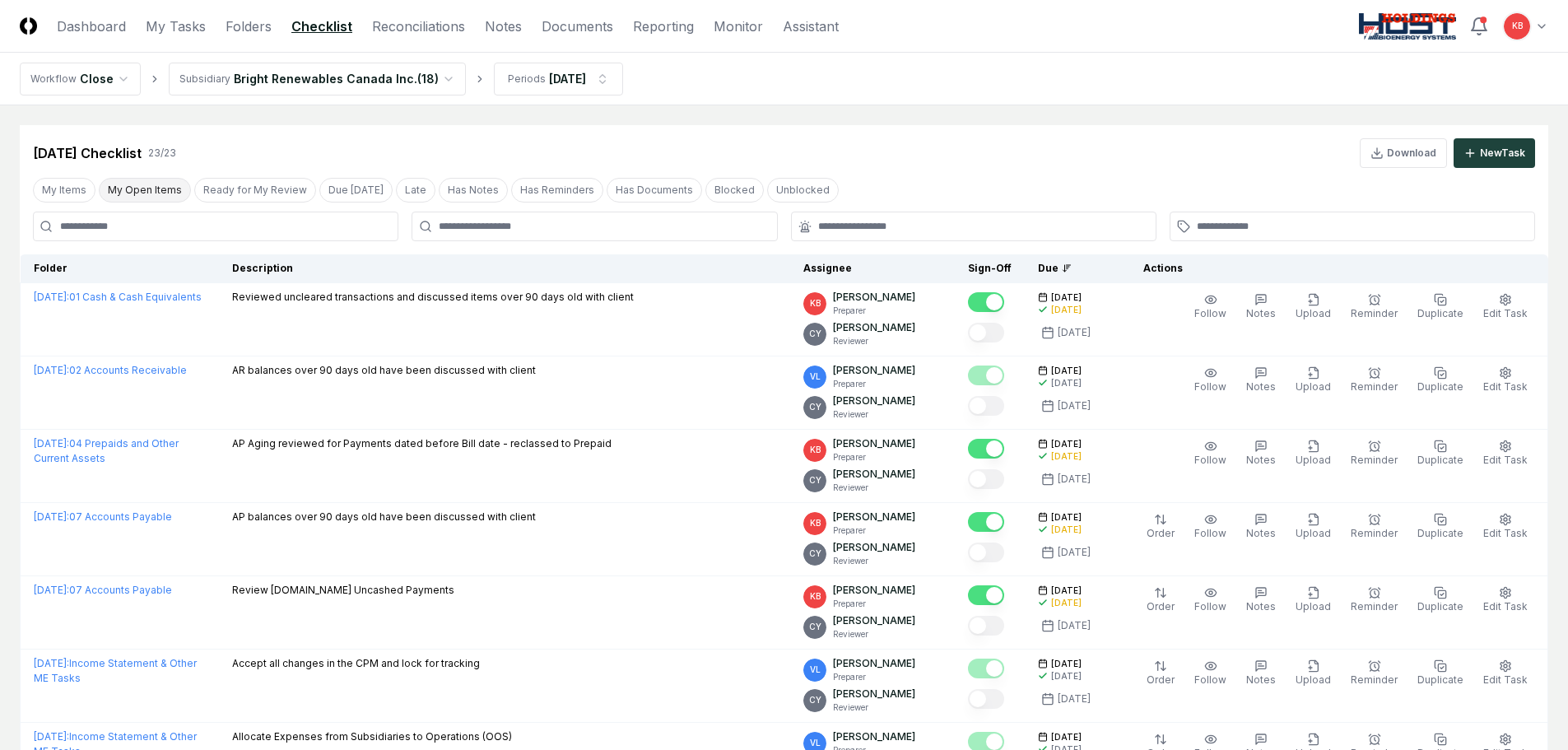
click at [136, 191] on button "My Open Items" at bounding box center [144, 190] width 92 height 25
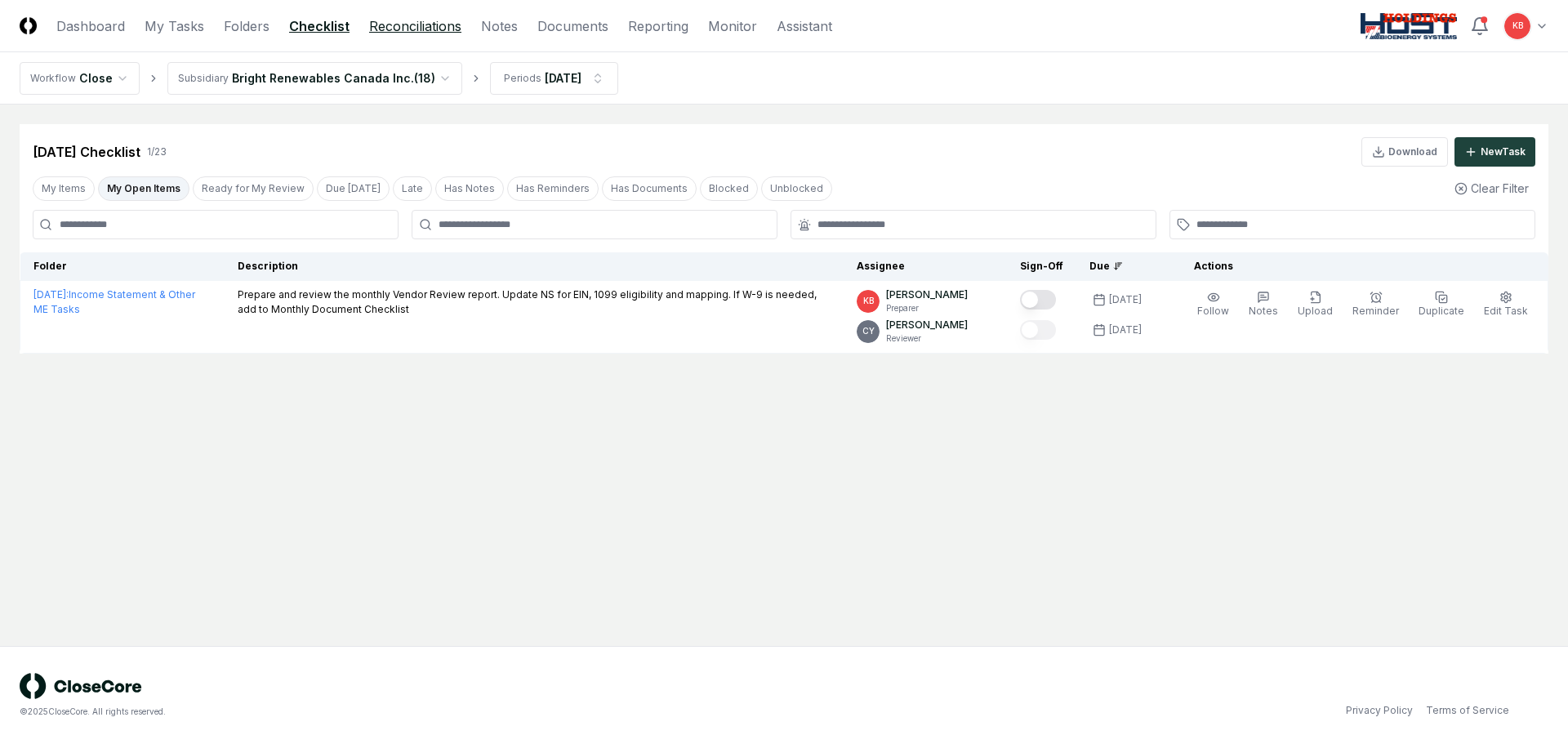
click at [415, 27] on link "Reconciliations" at bounding box center [415, 26] width 92 height 19
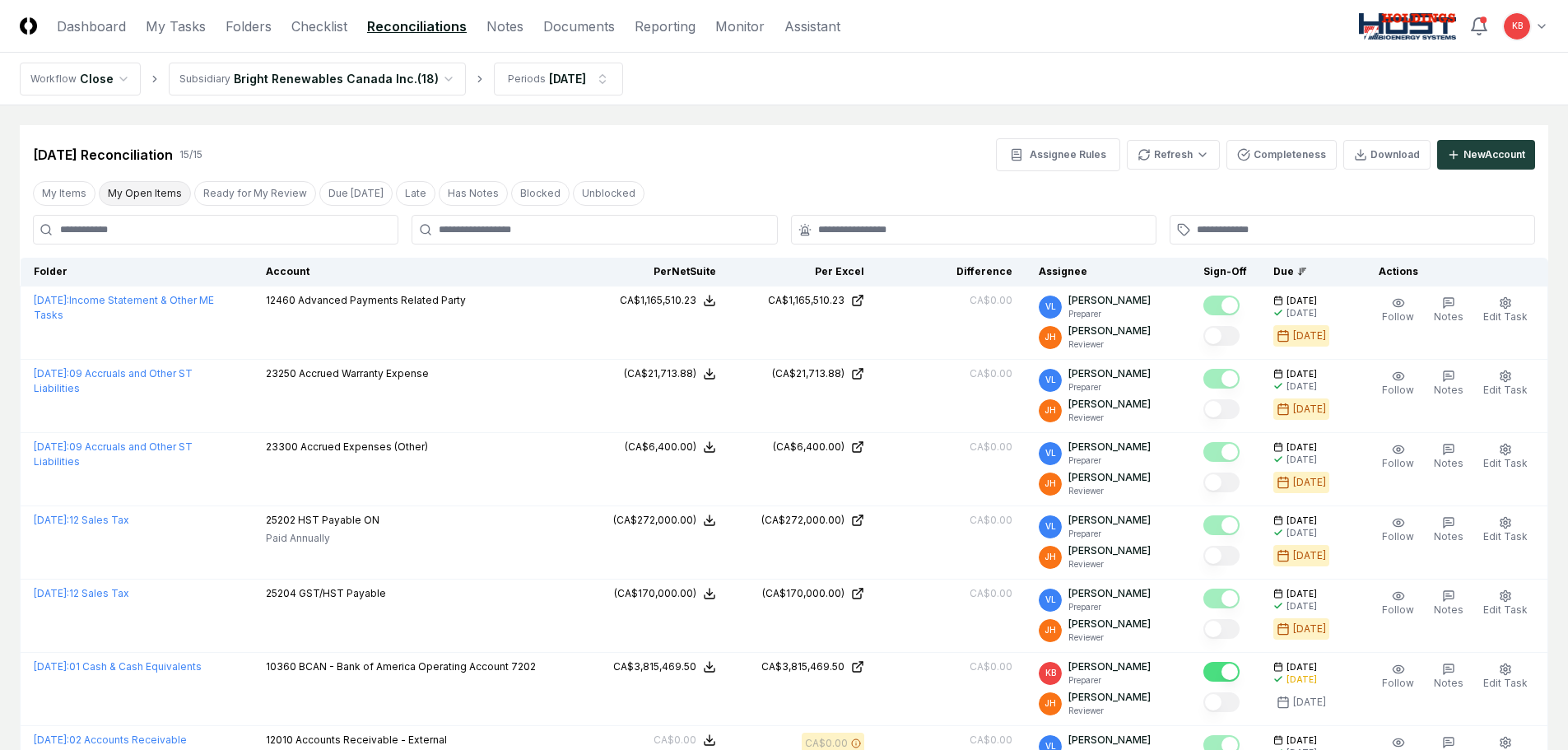
click at [149, 194] on button "My Open Items" at bounding box center [144, 193] width 92 height 25
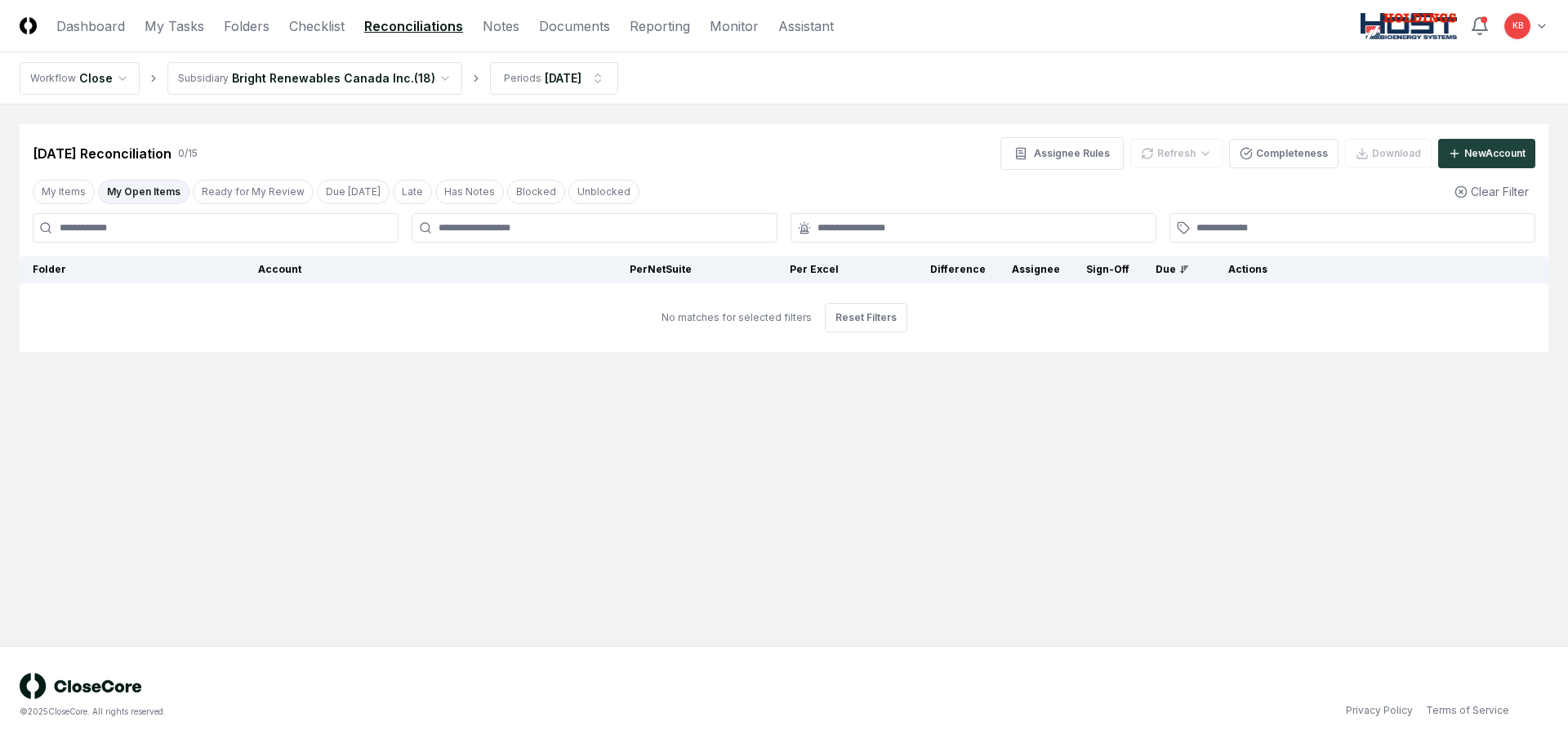
click at [248, 80] on html "CloseCore Dashboard My Tasks Folders Checklist Reconciliations Notes Documents …" at bounding box center [784, 372] width 1568 height 744
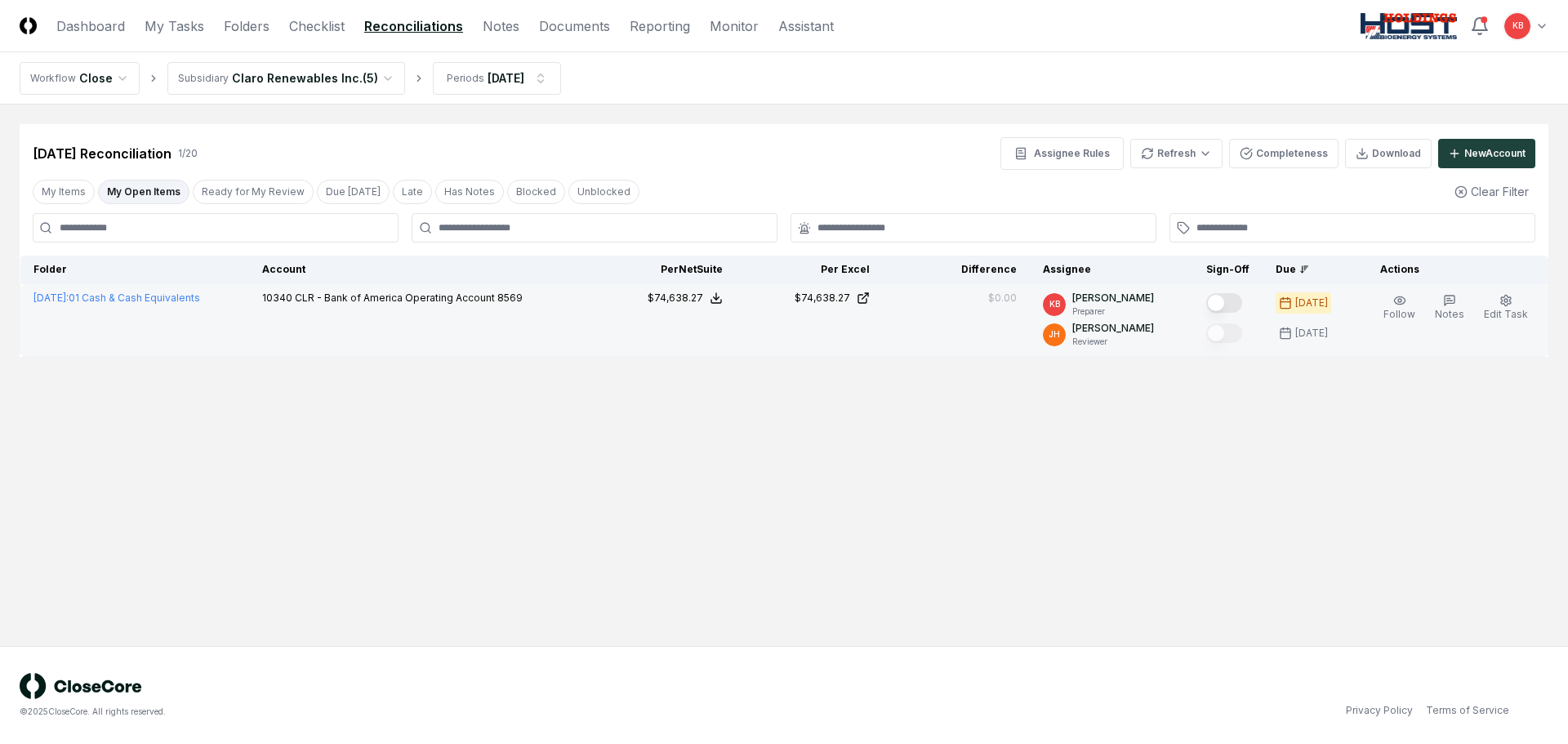
click at [1225, 299] on button "Mark complete" at bounding box center [1224, 302] width 36 height 19
click at [302, 25] on link "Checklist" at bounding box center [317, 26] width 55 height 19
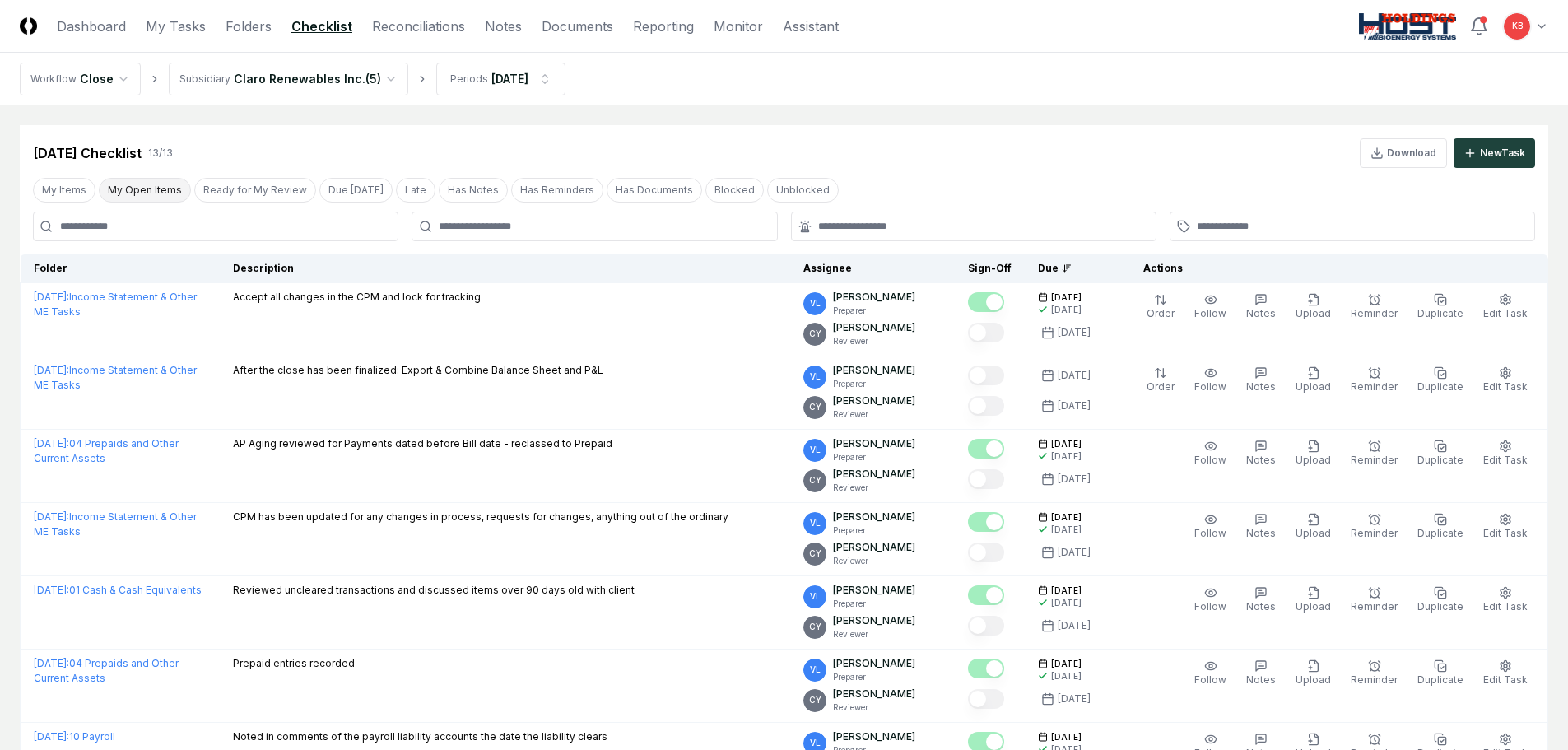
click at [150, 189] on button "My Open Items" at bounding box center [144, 190] width 92 height 25
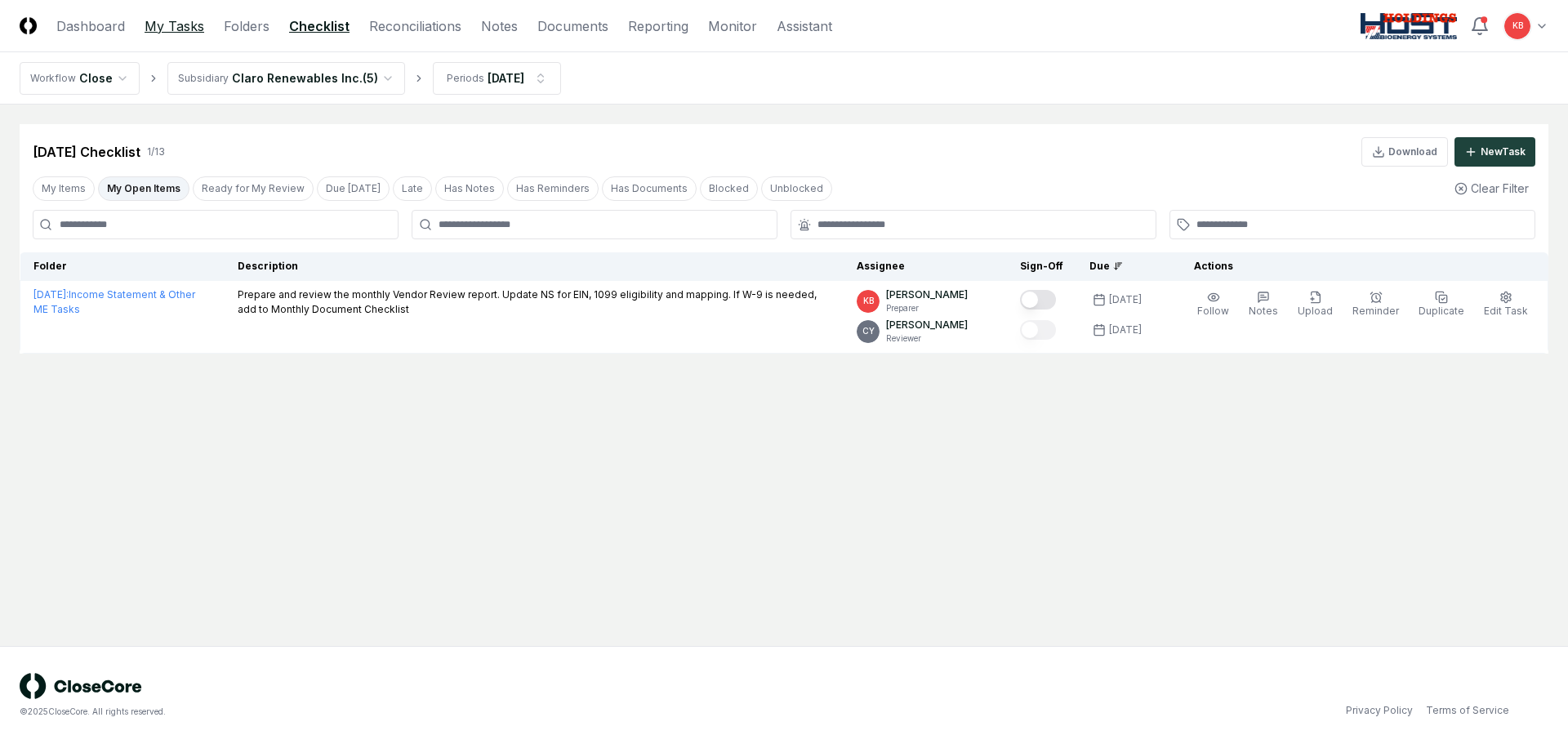
click at [186, 25] on link "My Tasks" at bounding box center [174, 26] width 60 height 19
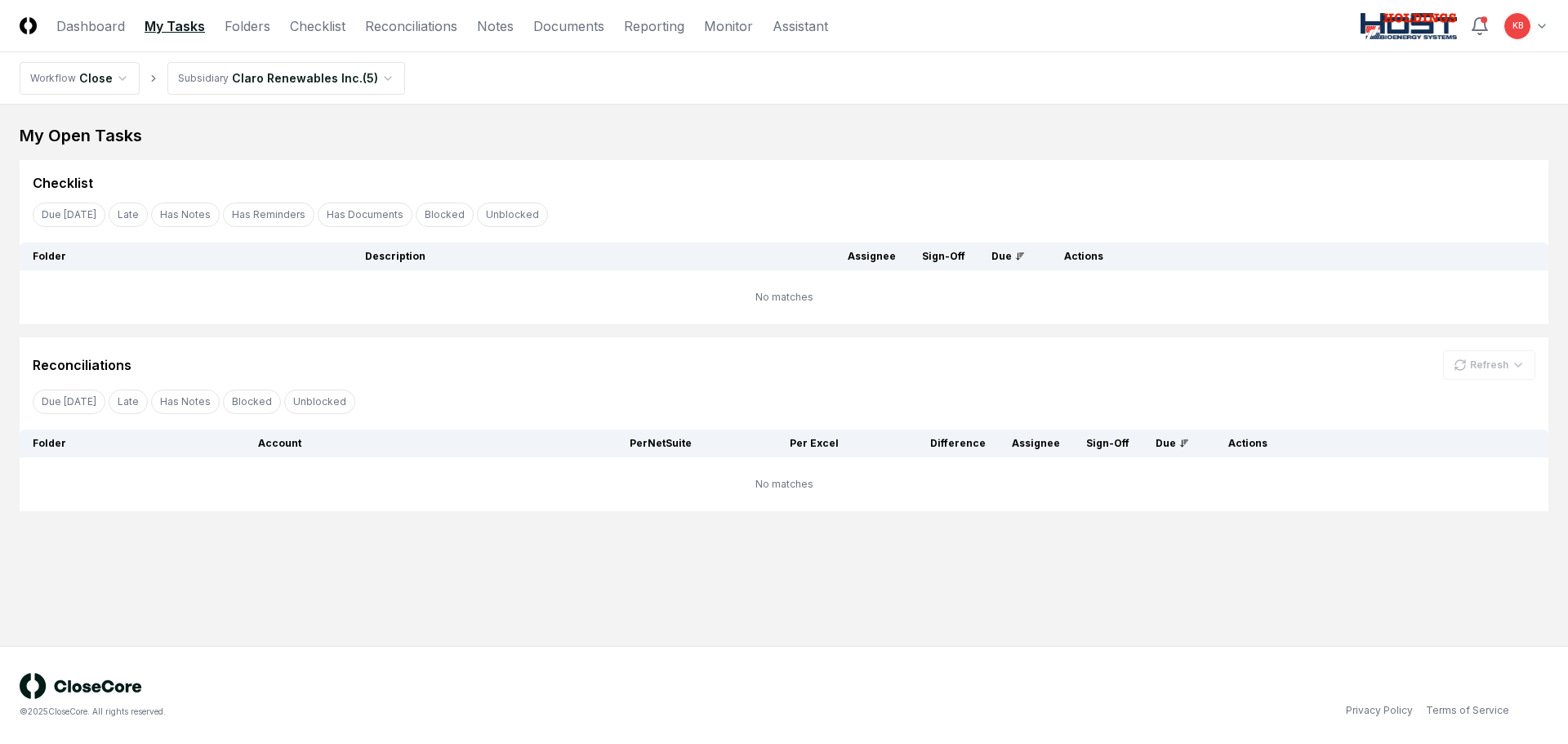
click at [243, 77] on html "CloseCore Dashboard My Tasks Folders Checklist Reconciliations Notes Documents …" at bounding box center [784, 372] width 1568 height 744
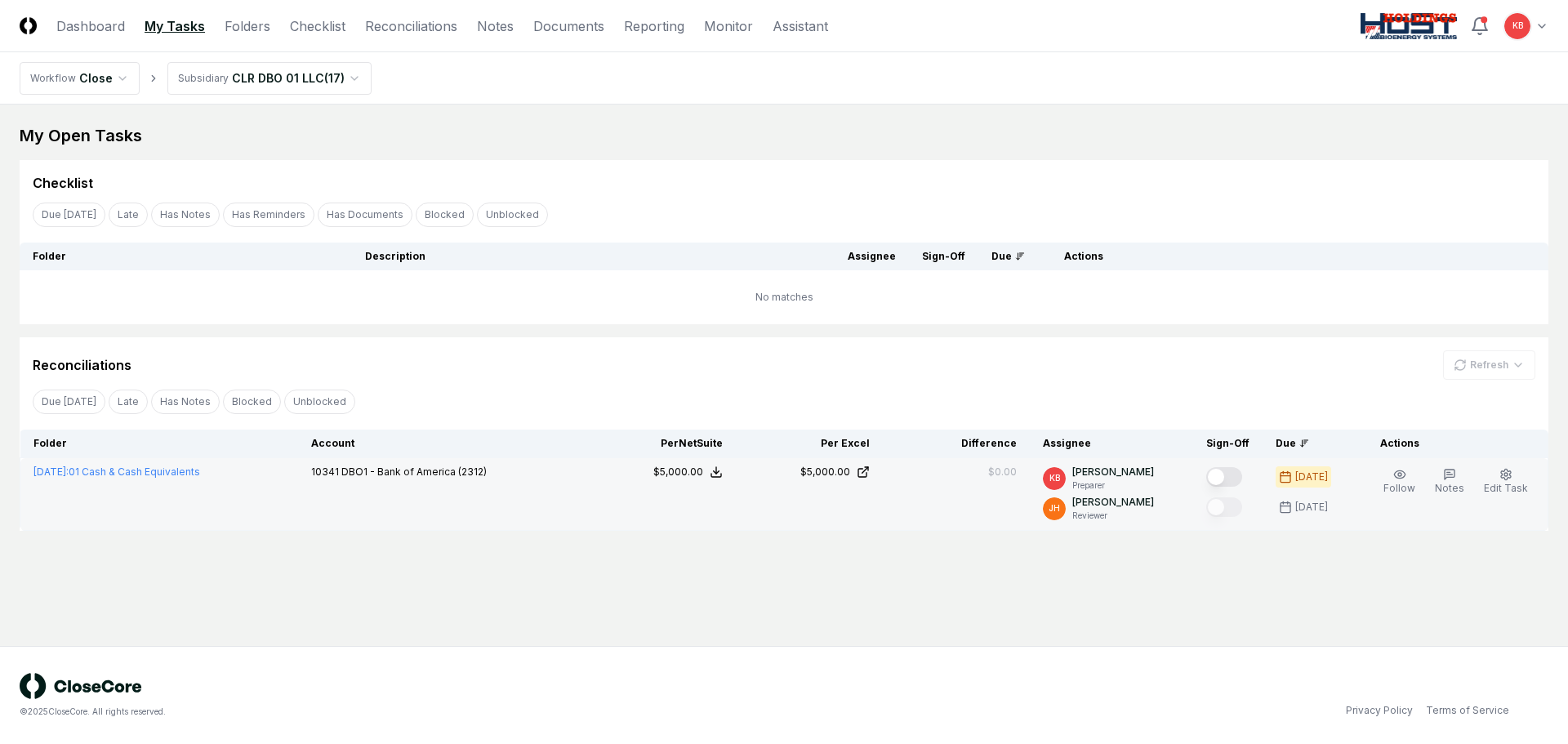
click at [1235, 475] on button "Mark complete" at bounding box center [1224, 476] width 36 height 19
click at [73, 19] on link "Dashboard" at bounding box center [90, 26] width 68 height 19
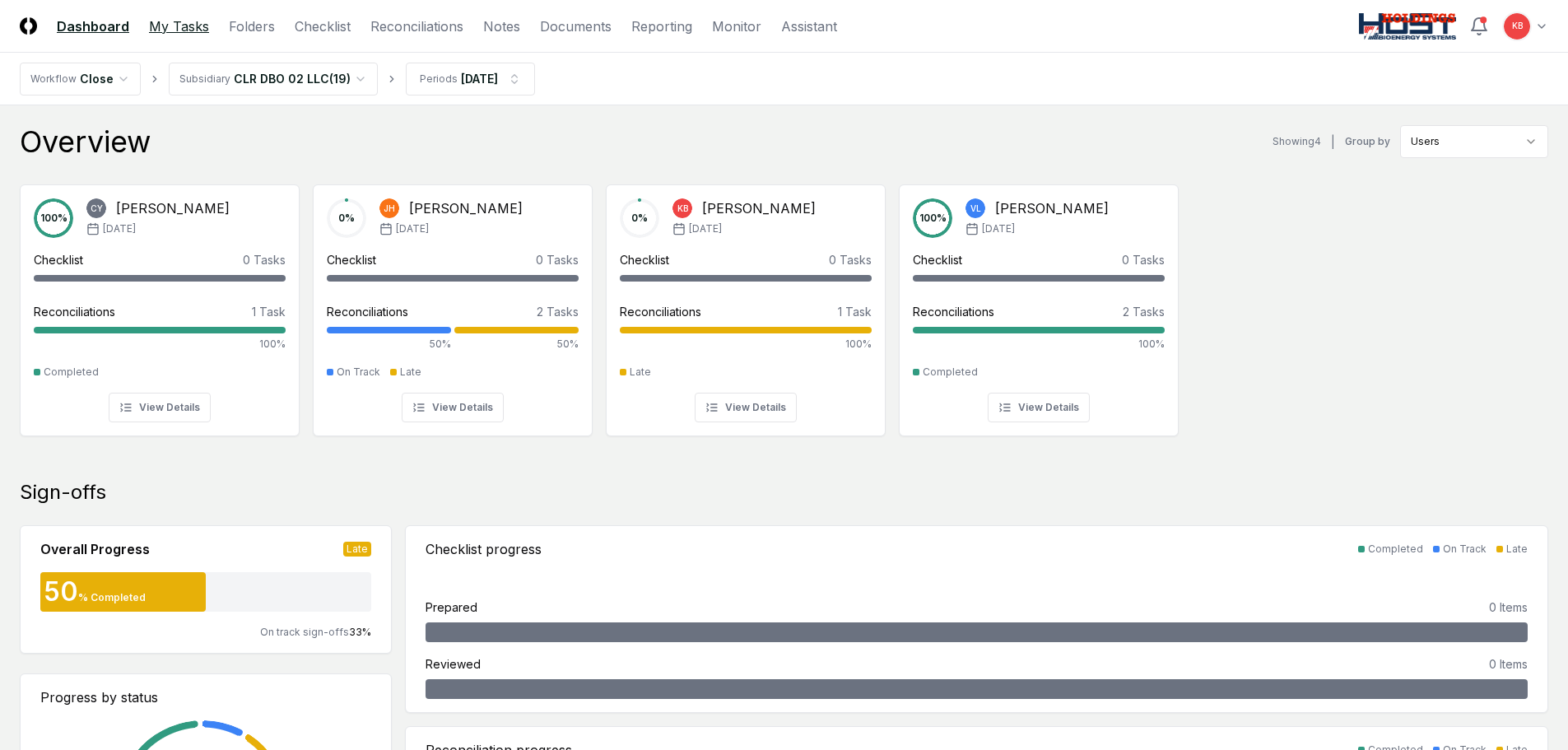
click at [156, 32] on link "My Tasks" at bounding box center [179, 26] width 60 height 19
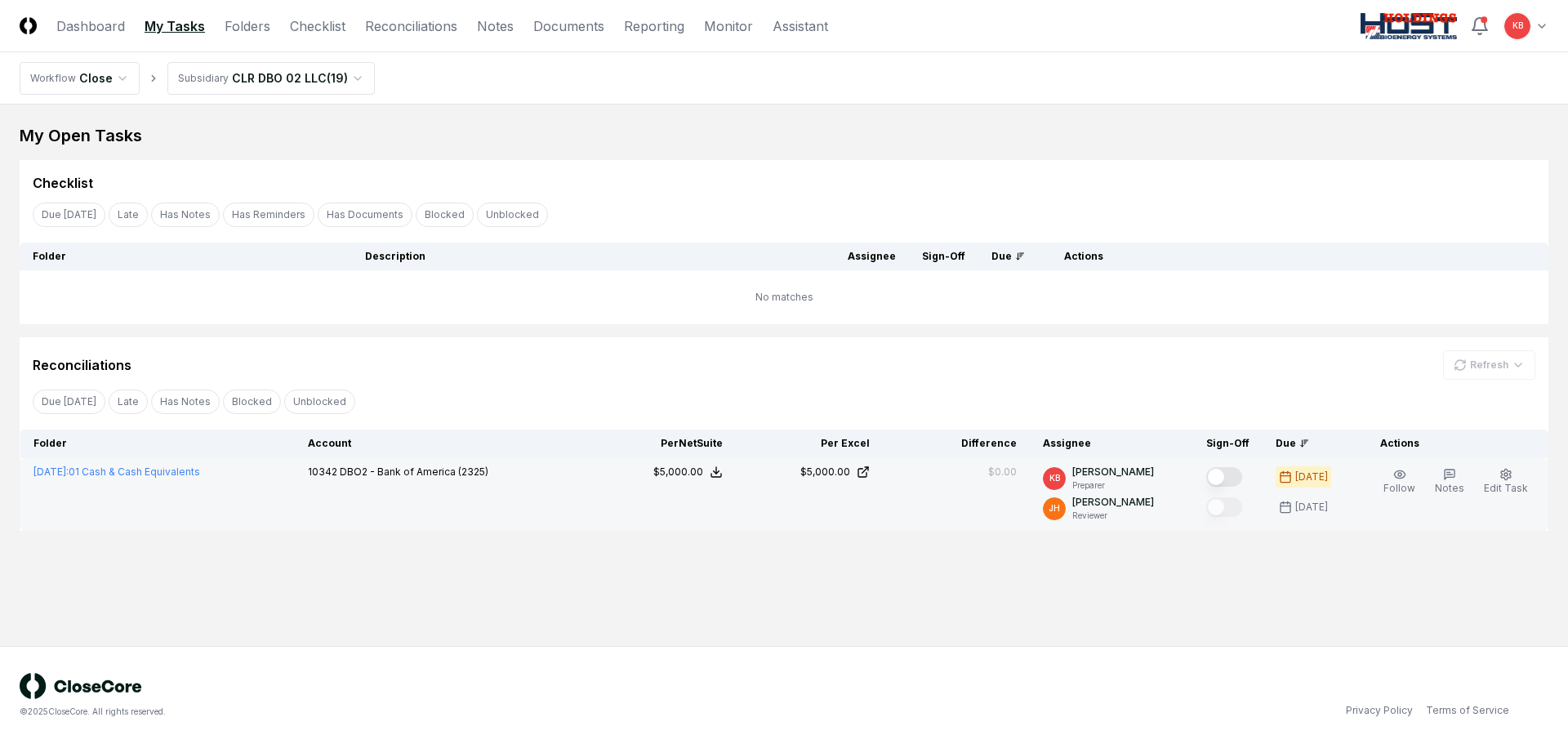
click at [1224, 472] on button "Mark complete" at bounding box center [1224, 476] width 36 height 19
click at [104, 23] on link "Dashboard" at bounding box center [90, 26] width 68 height 19
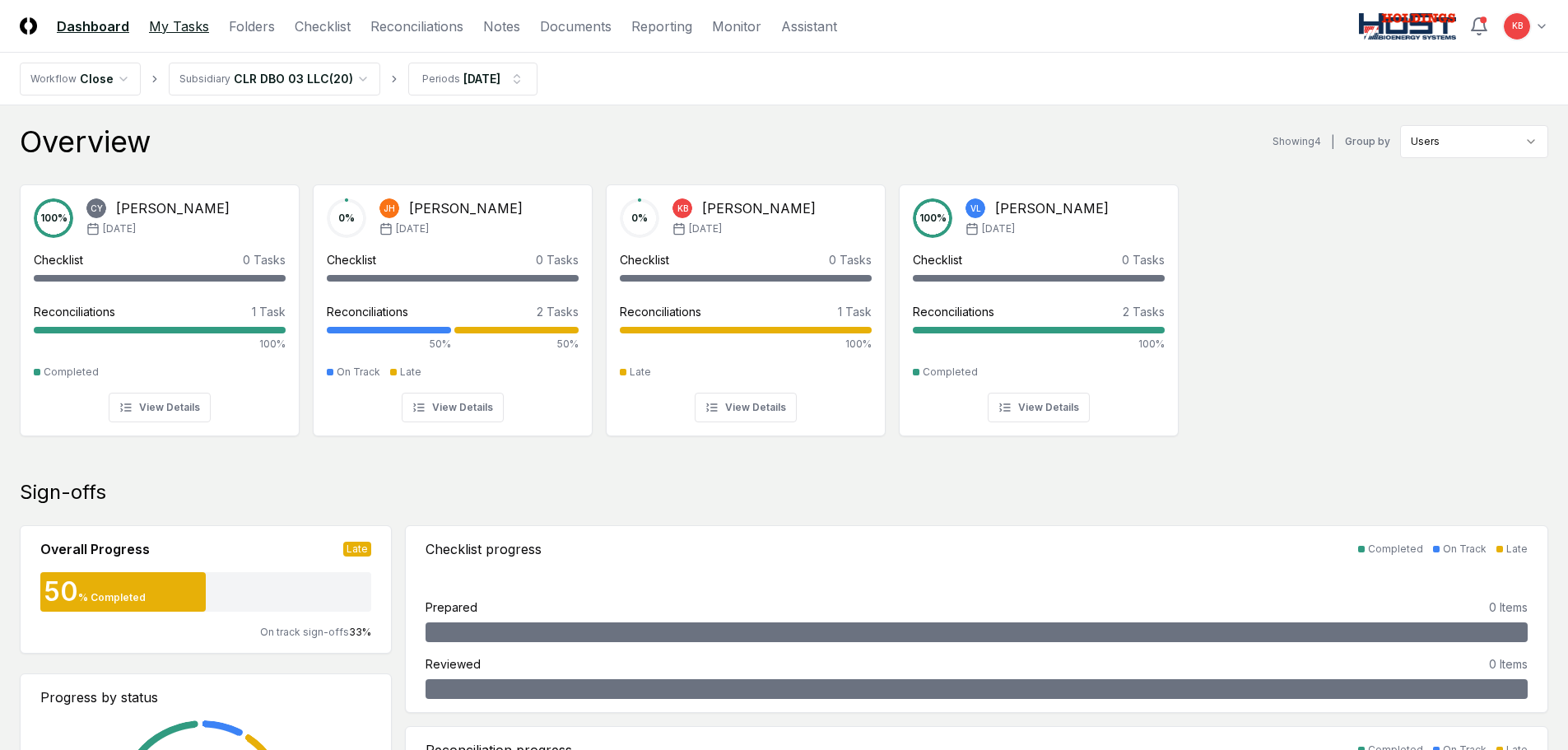
click at [171, 31] on link "My Tasks" at bounding box center [179, 26] width 60 height 19
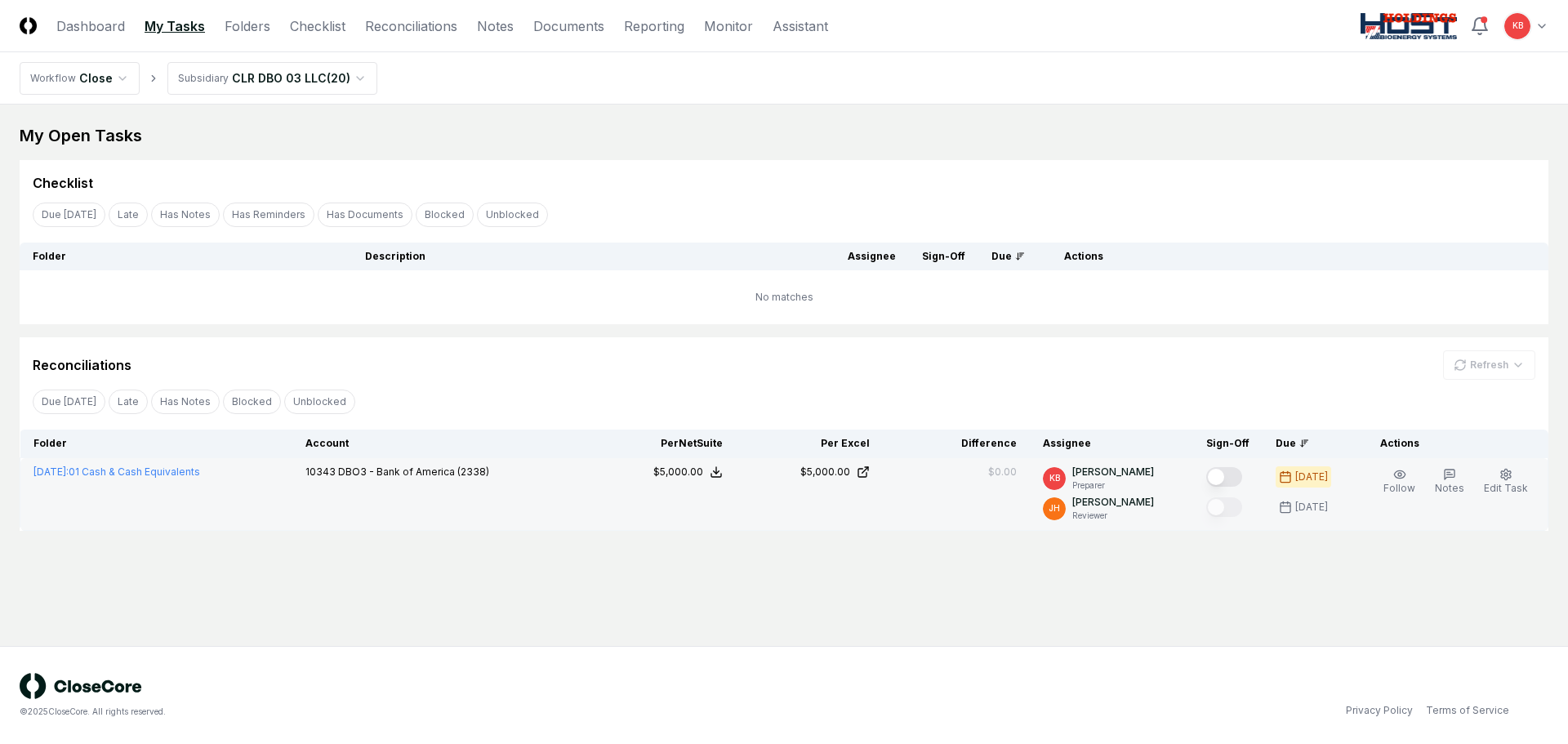
click at [1221, 473] on button "Mark complete" at bounding box center [1224, 476] width 36 height 19
click at [118, 24] on link "Dashboard" at bounding box center [90, 26] width 68 height 19
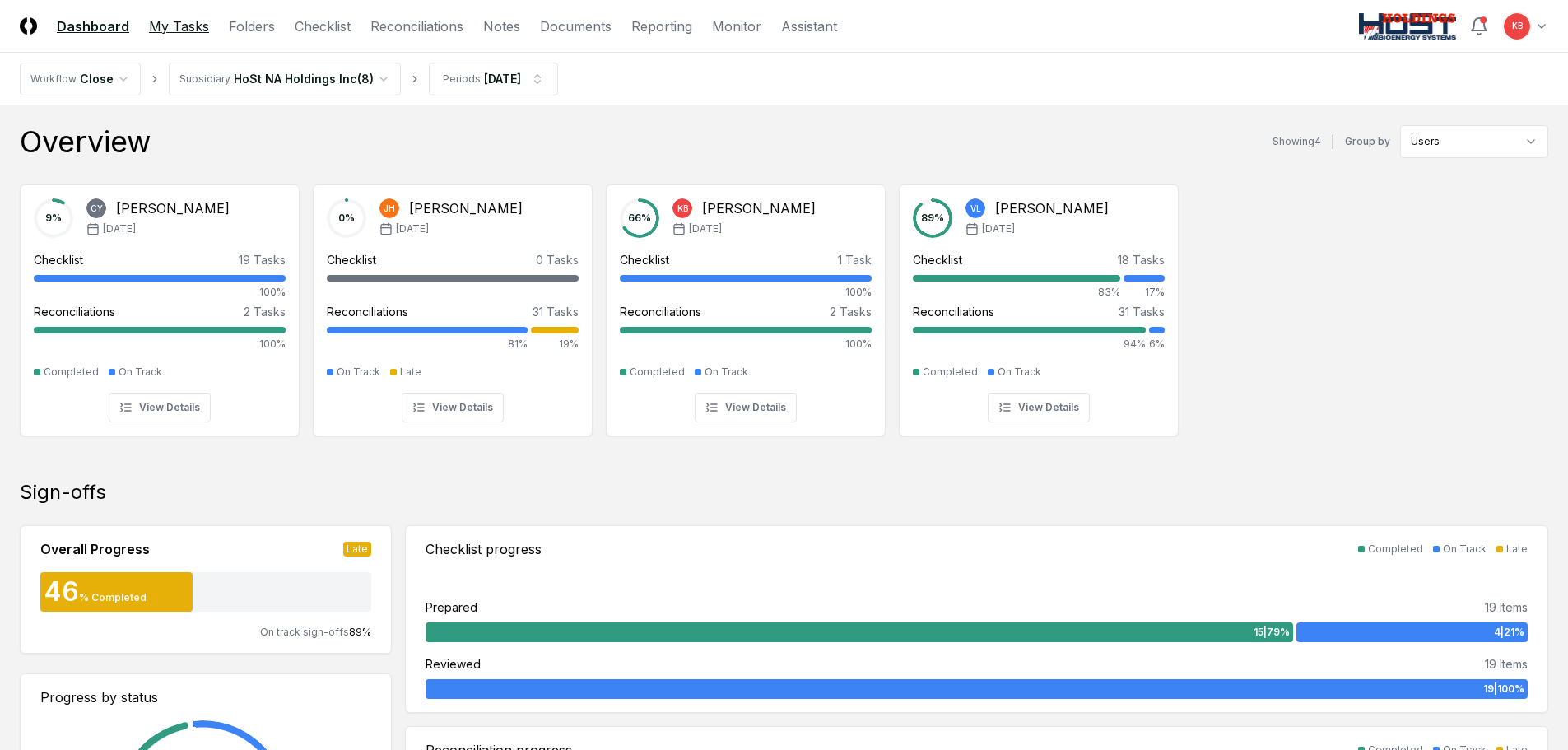
click at [179, 29] on link "My Tasks" at bounding box center [179, 26] width 60 height 19
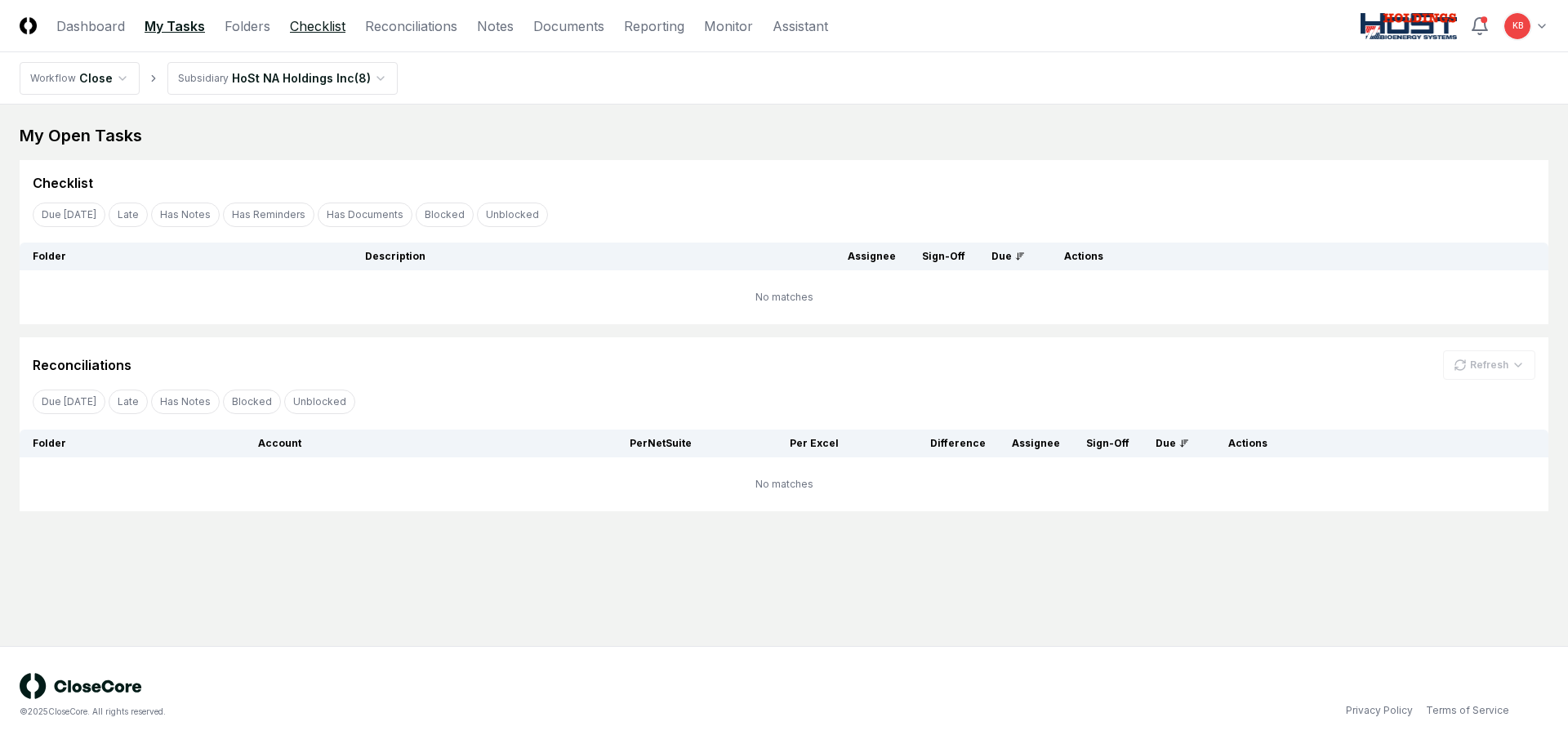
click at [314, 22] on link "Checklist" at bounding box center [318, 26] width 55 height 19
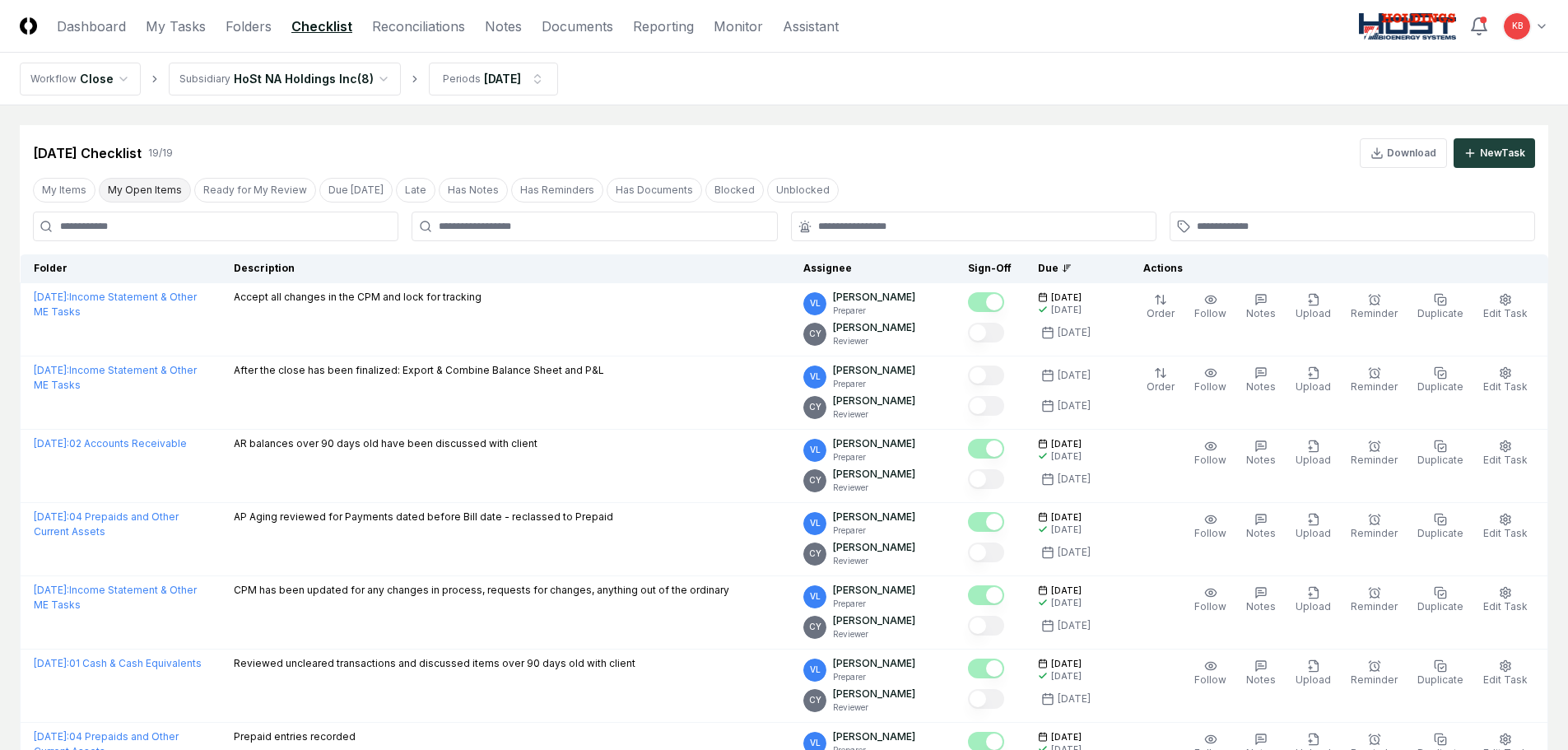
click at [157, 188] on button "My Open Items" at bounding box center [144, 190] width 92 height 25
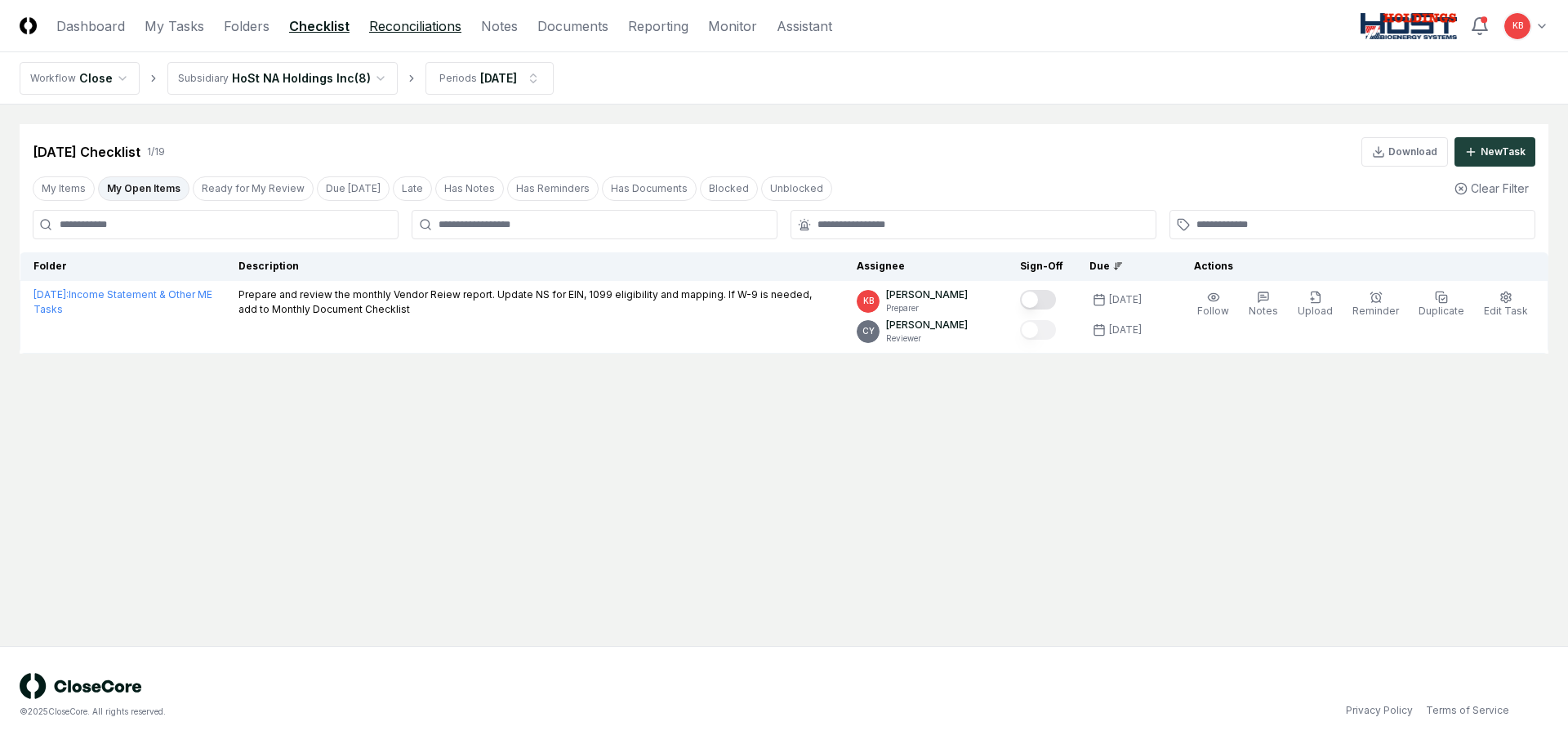
click at [426, 22] on link "Reconciliations" at bounding box center [415, 26] width 92 height 19
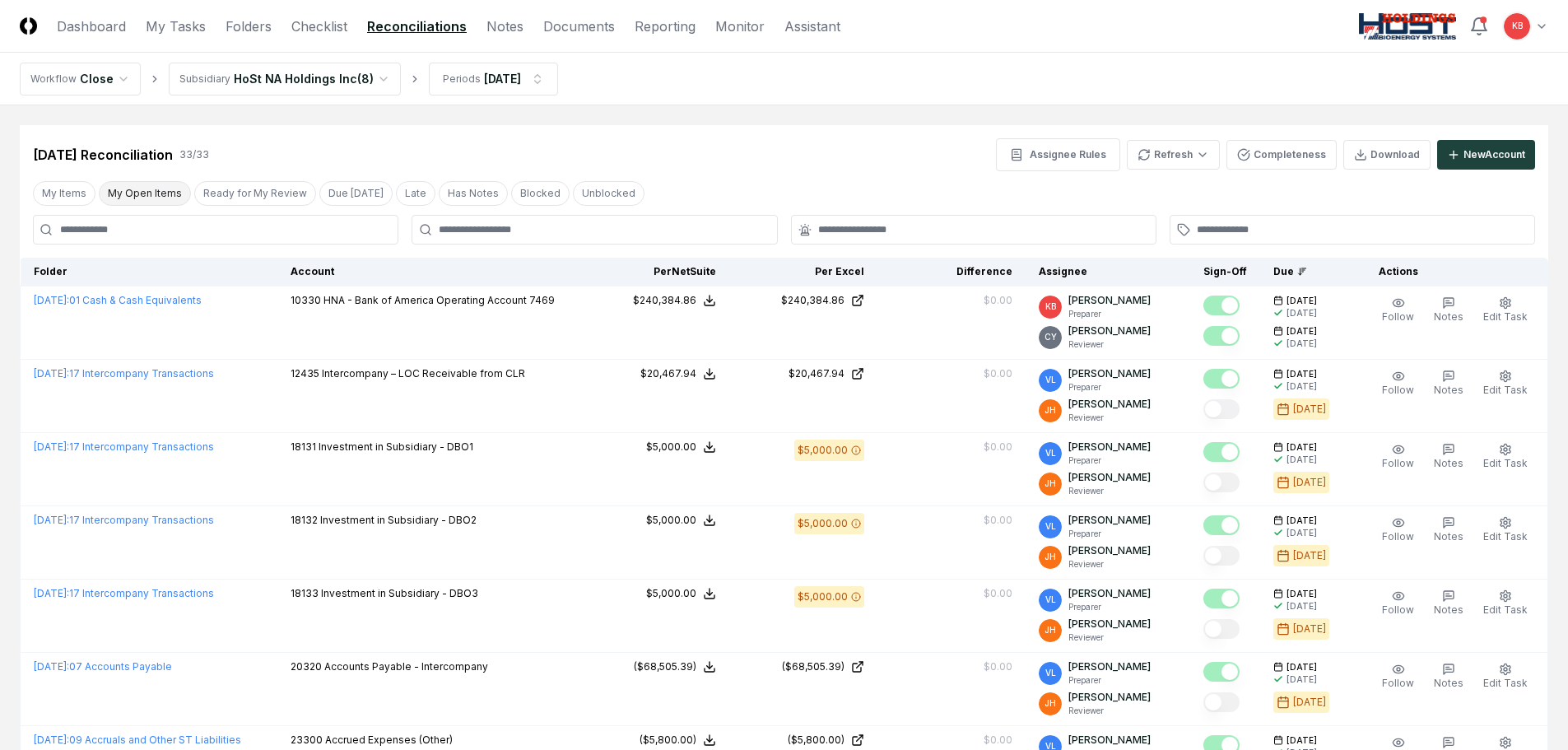
click at [149, 194] on button "My Open Items" at bounding box center [144, 193] width 92 height 25
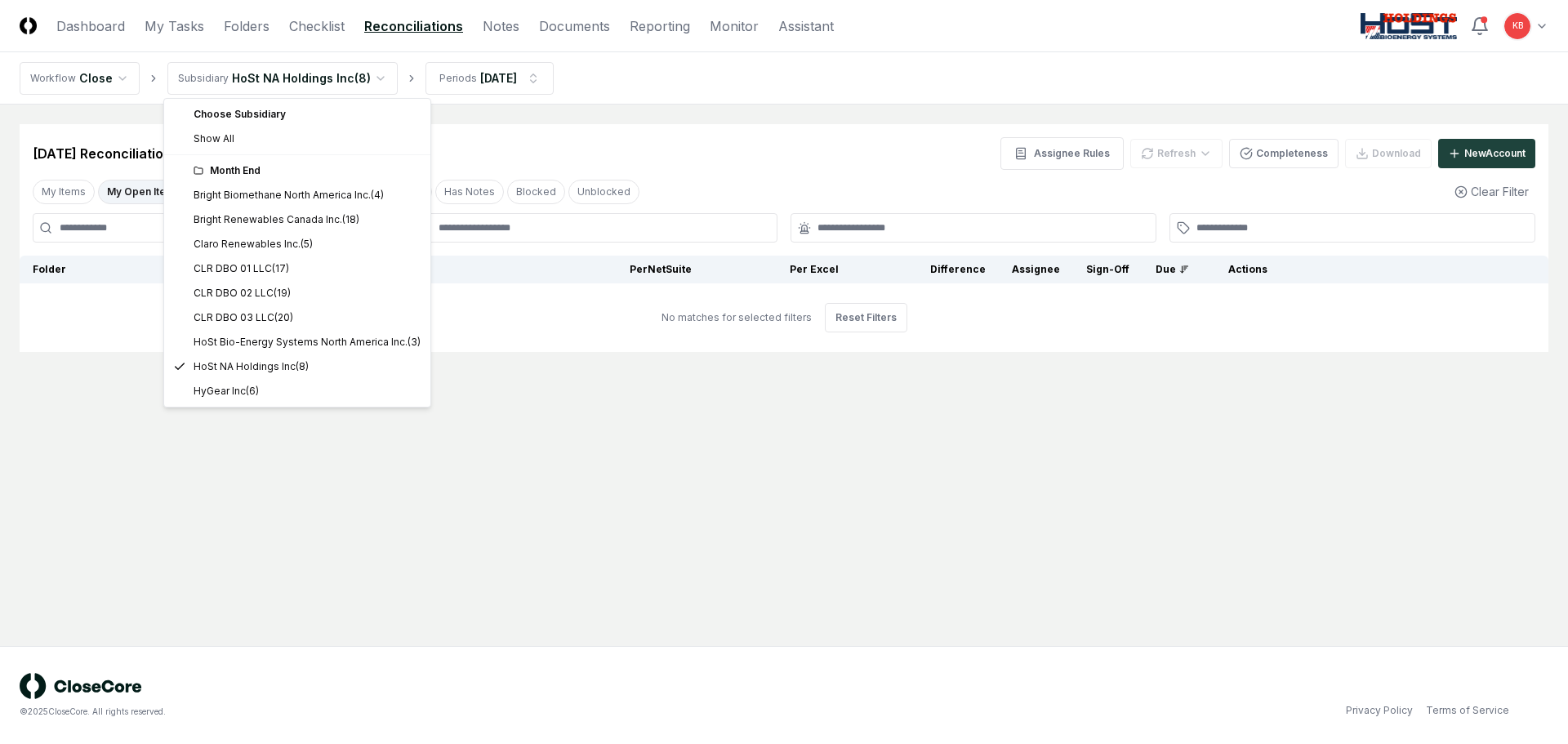
click at [335, 79] on html "CloseCore Dashboard My Tasks Folders Checklist Reconciliations Notes Documents …" at bounding box center [784, 372] width 1568 height 744
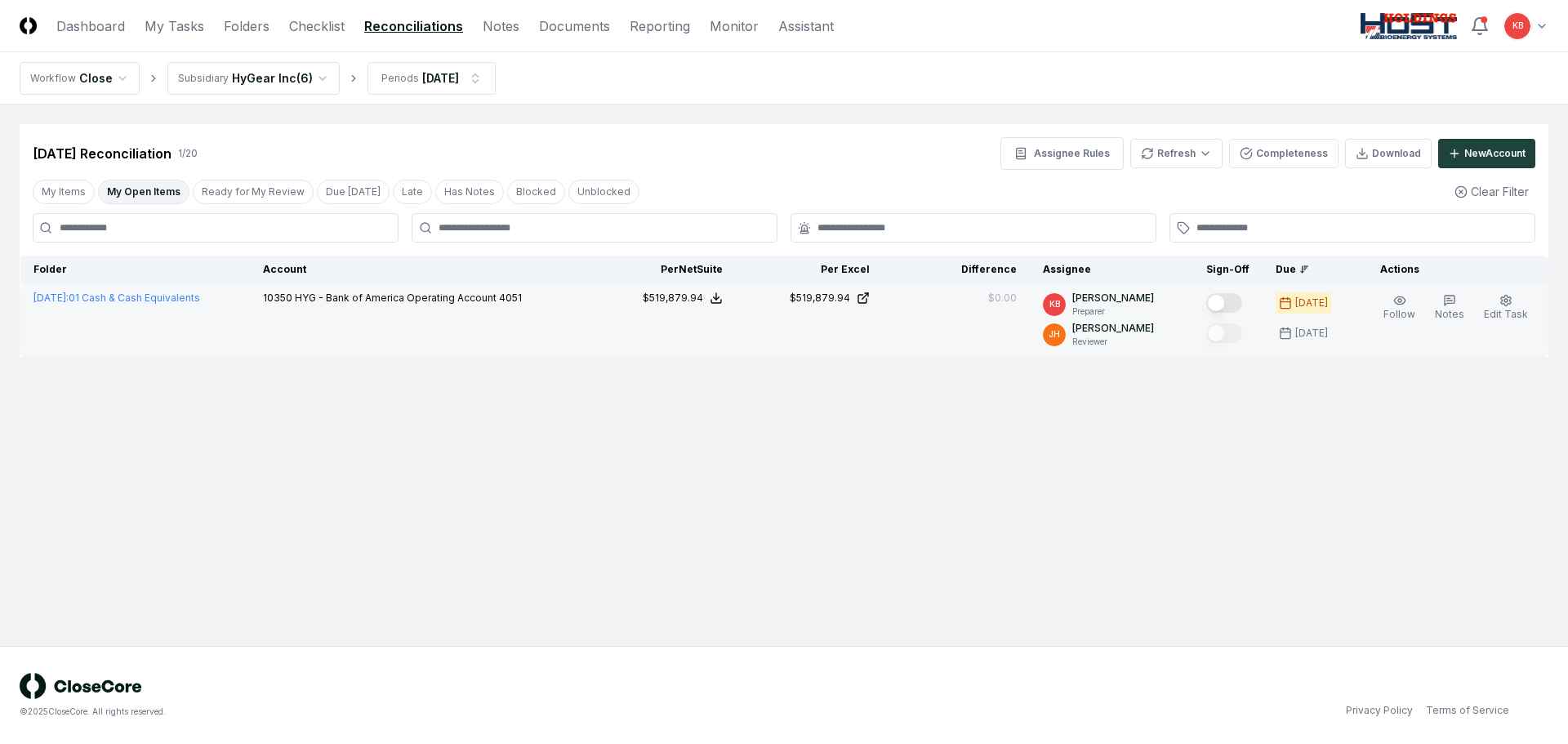
click at [1224, 296] on button "Mark complete" at bounding box center [1224, 302] width 36 height 19
click at [188, 24] on link "My Tasks" at bounding box center [174, 26] width 60 height 19
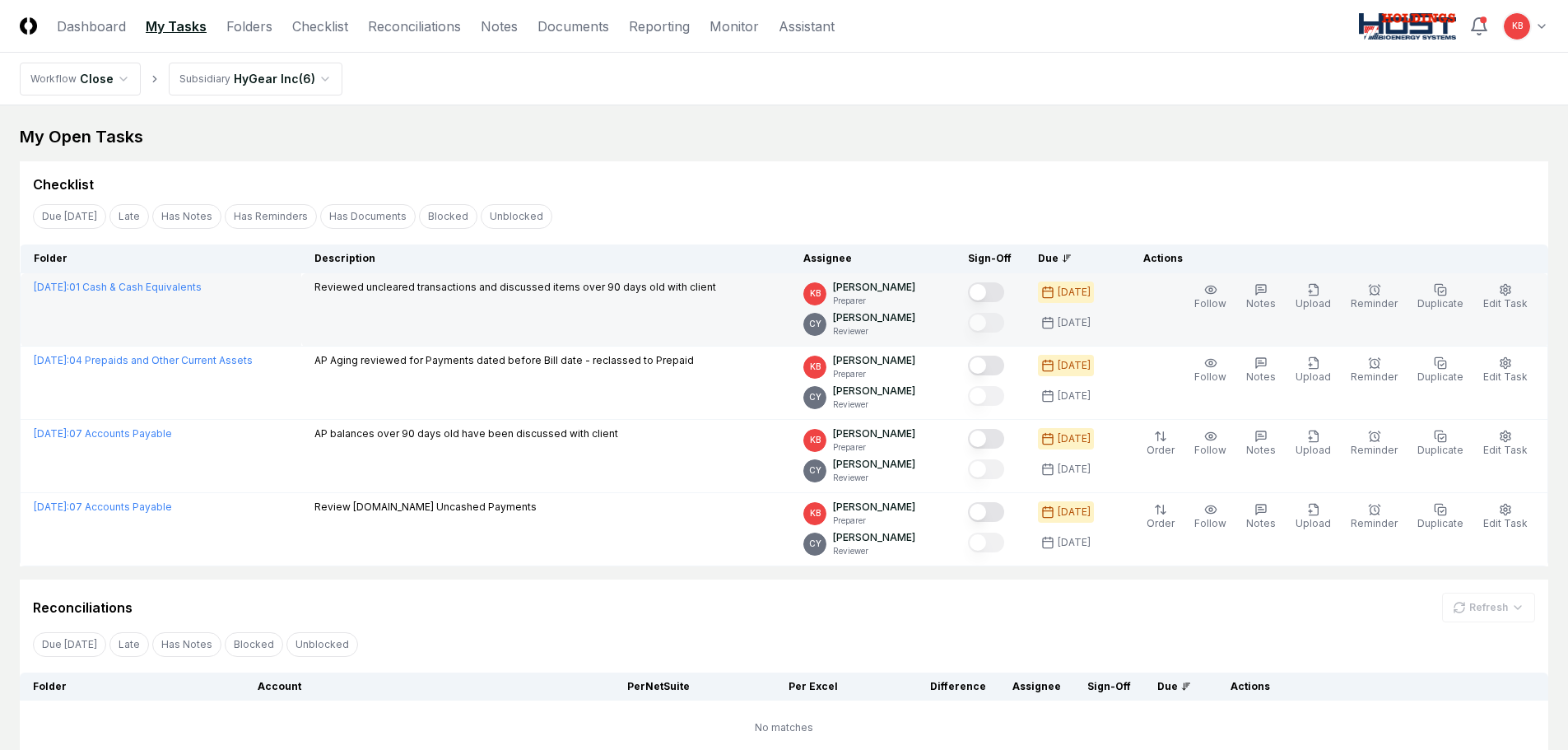
click at [1001, 288] on button "Mark complete" at bounding box center [986, 291] width 36 height 19
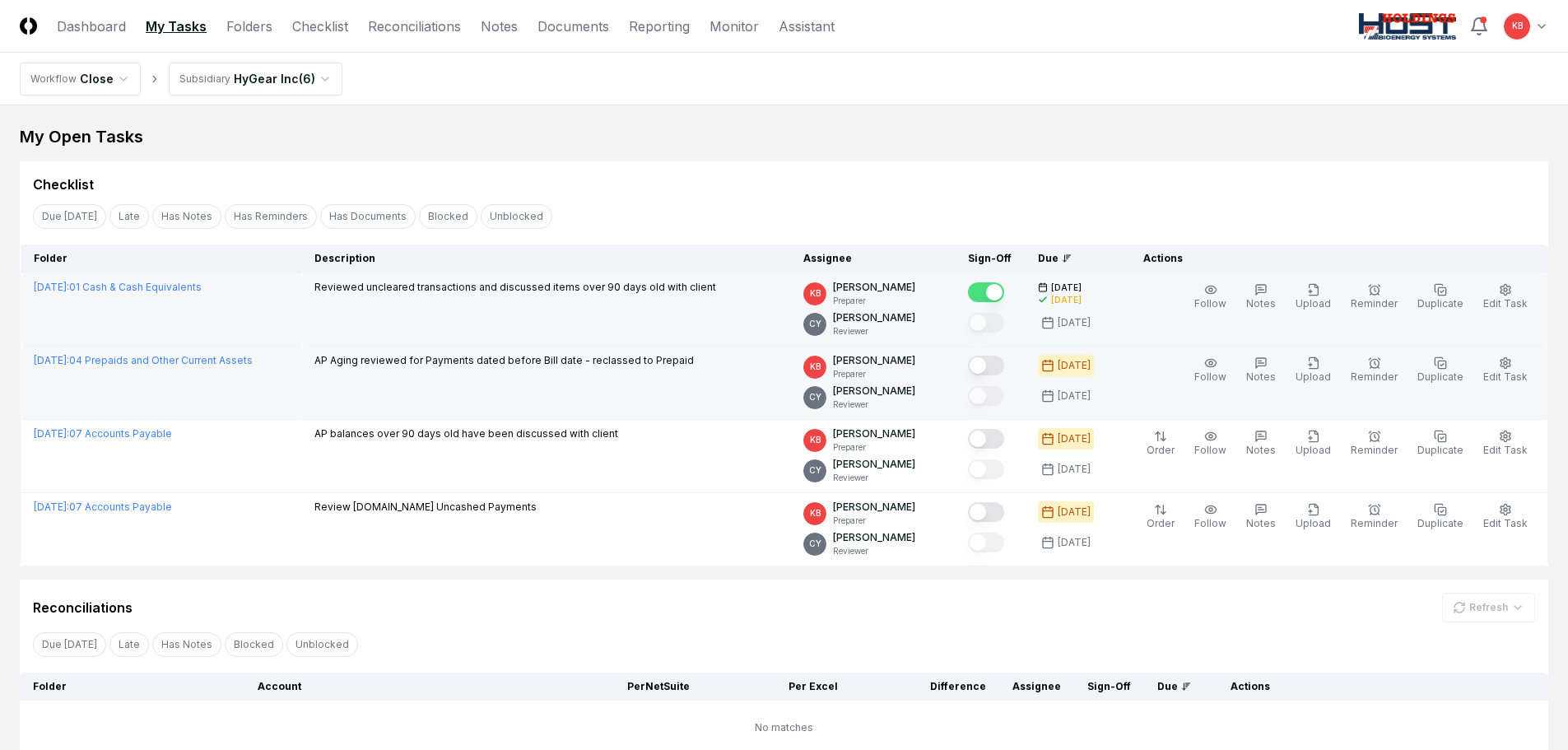
click at [1001, 359] on button "Mark complete" at bounding box center [986, 365] width 36 height 19
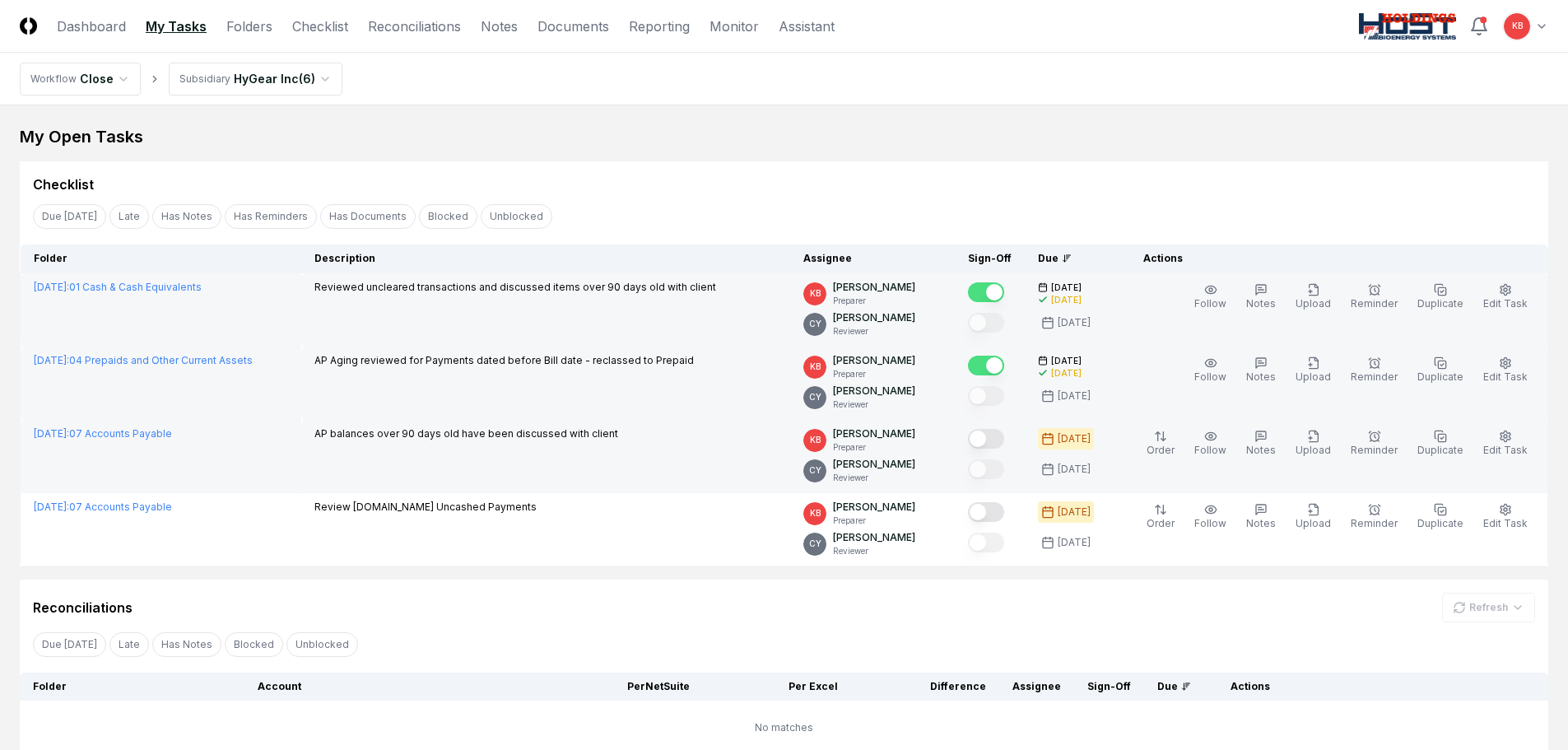
click at [1000, 440] on button "Mark complete" at bounding box center [986, 438] width 36 height 19
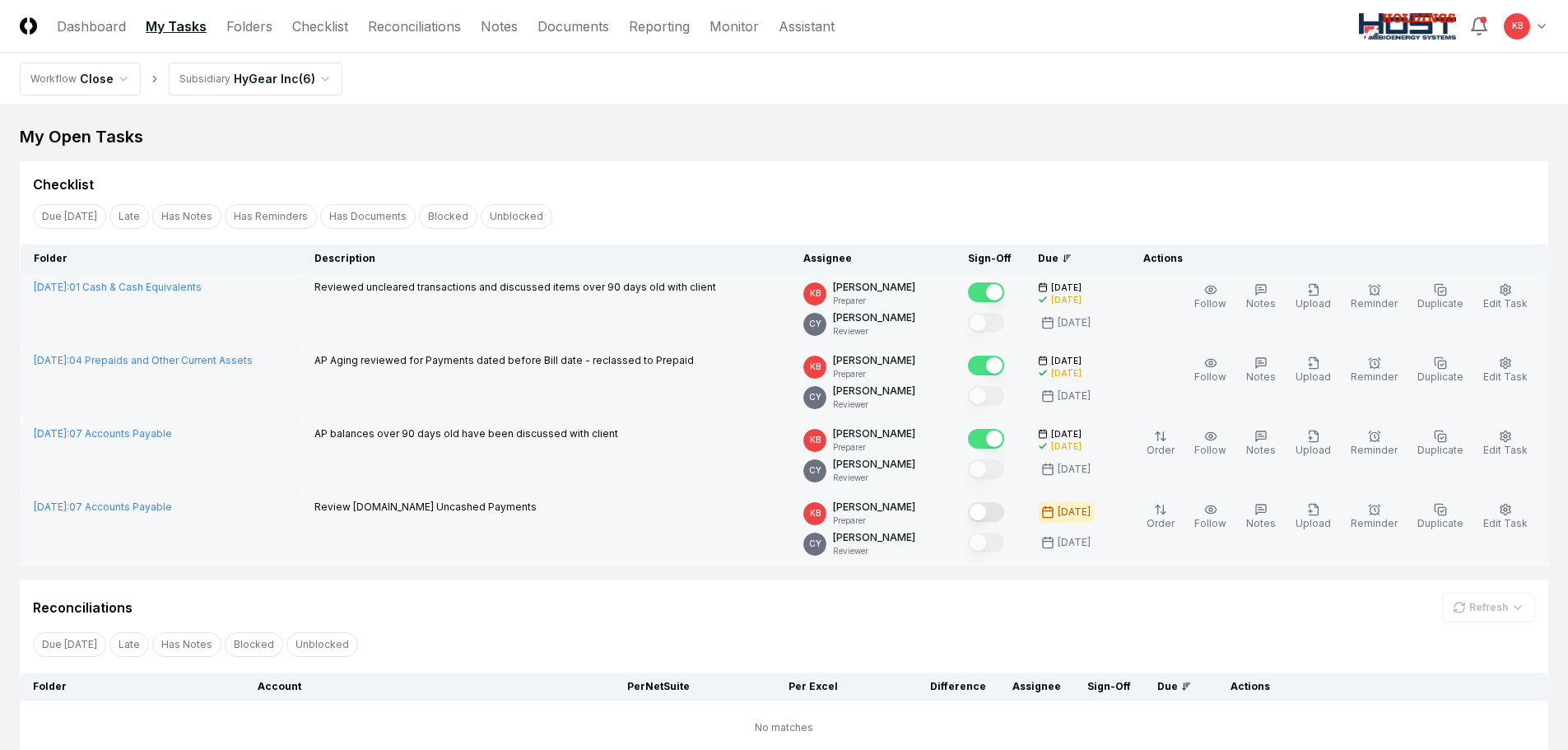
click at [991, 516] on button "Mark complete" at bounding box center [986, 511] width 36 height 19
click at [106, 32] on link "Dashboard" at bounding box center [91, 26] width 69 height 19
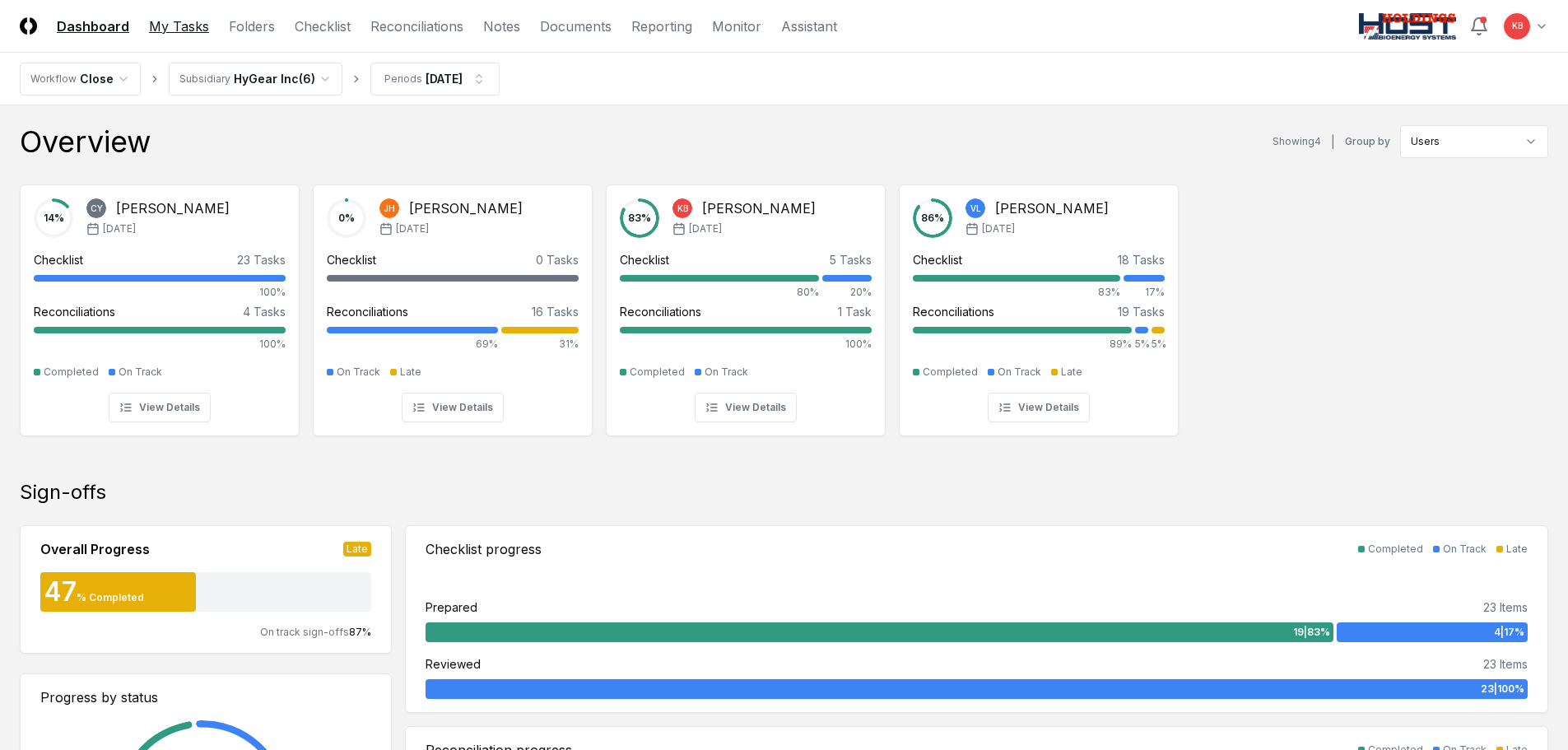
click at [185, 27] on link "My Tasks" at bounding box center [179, 26] width 60 height 19
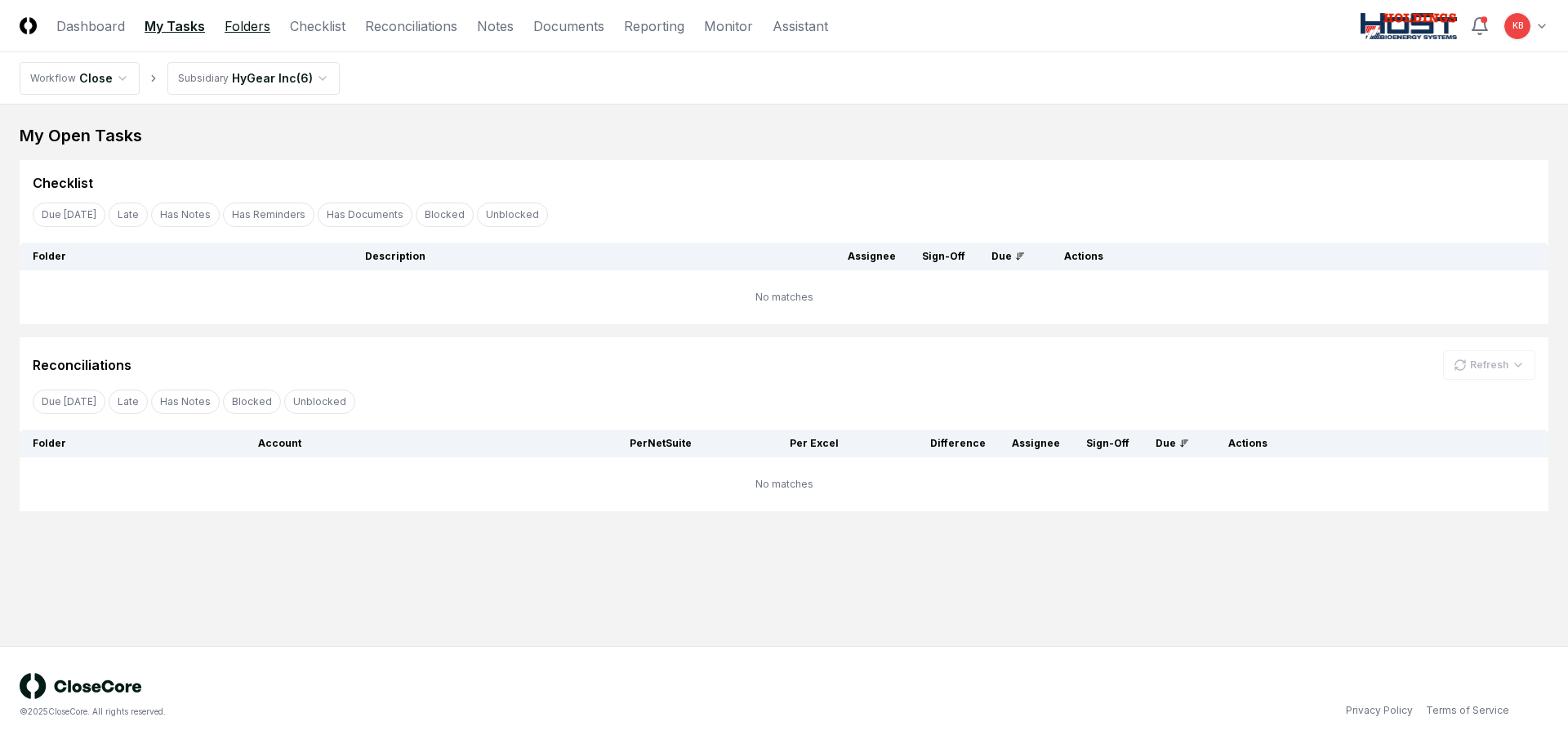
click at [237, 22] on link "Folders" at bounding box center [248, 26] width 46 height 19
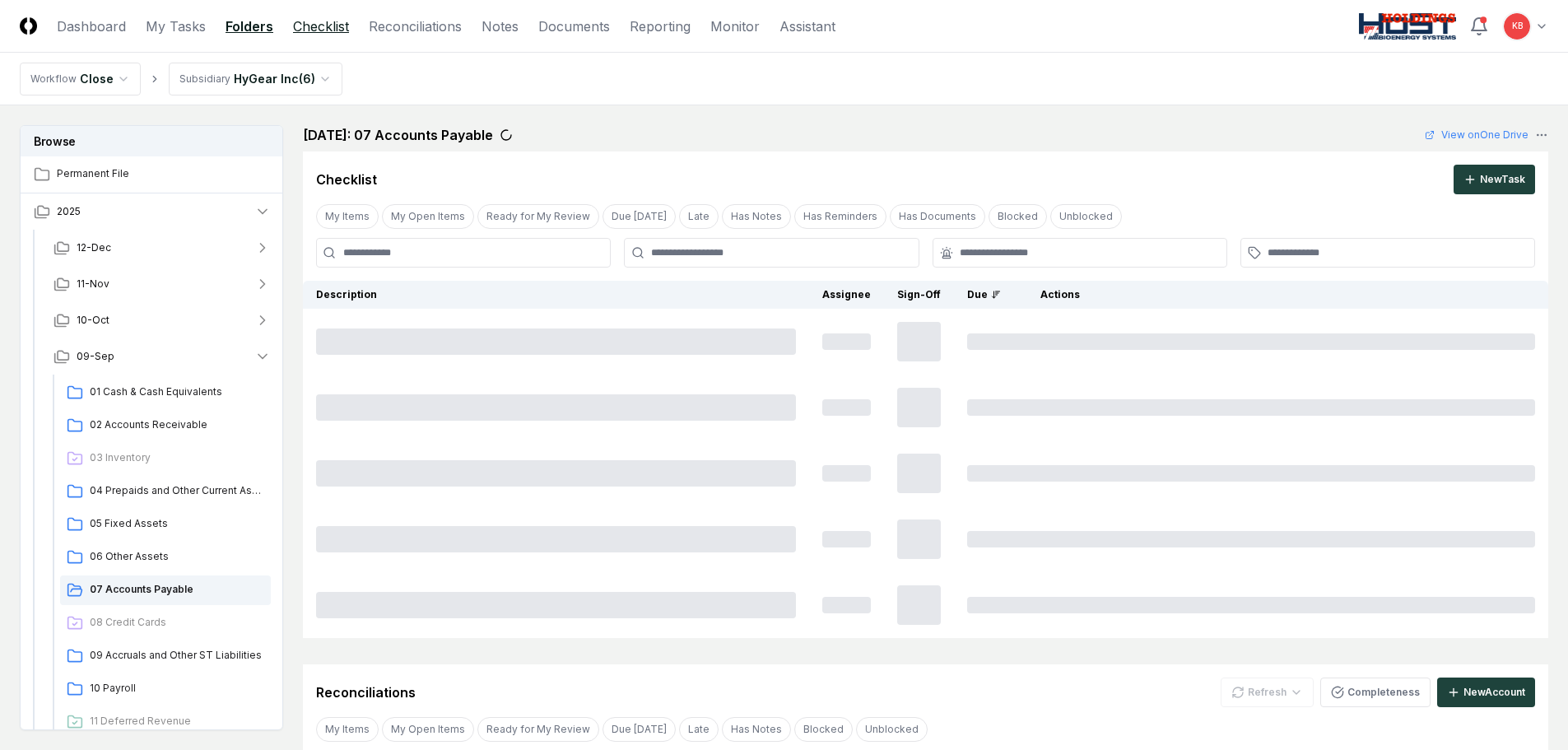
click at [316, 28] on link "Checklist" at bounding box center [321, 26] width 56 height 19
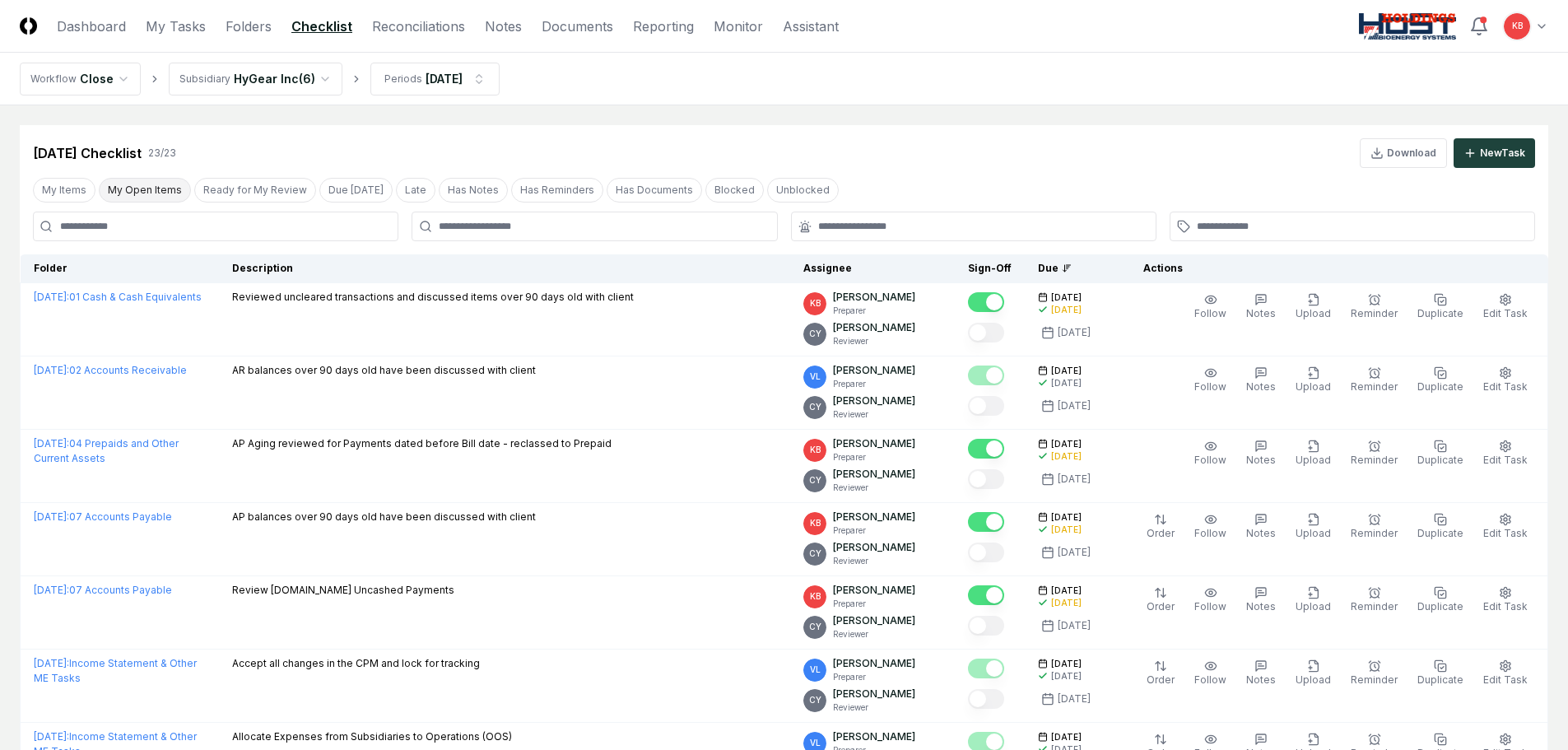
click at [153, 189] on button "My Open Items" at bounding box center [144, 190] width 92 height 25
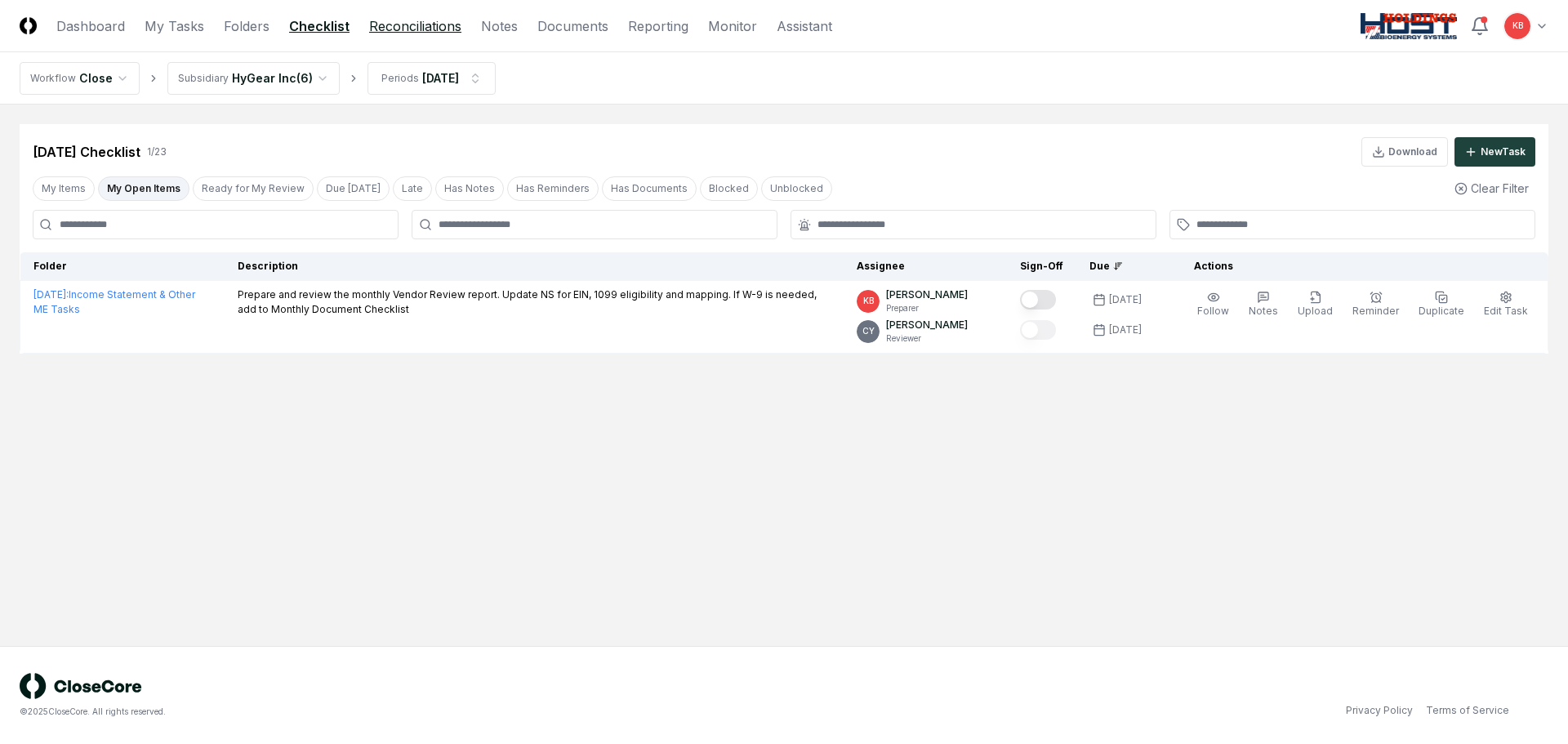
click at [417, 32] on link "Reconciliations" at bounding box center [415, 26] width 92 height 19
